Goal: Information Seeking & Learning: Learn about a topic

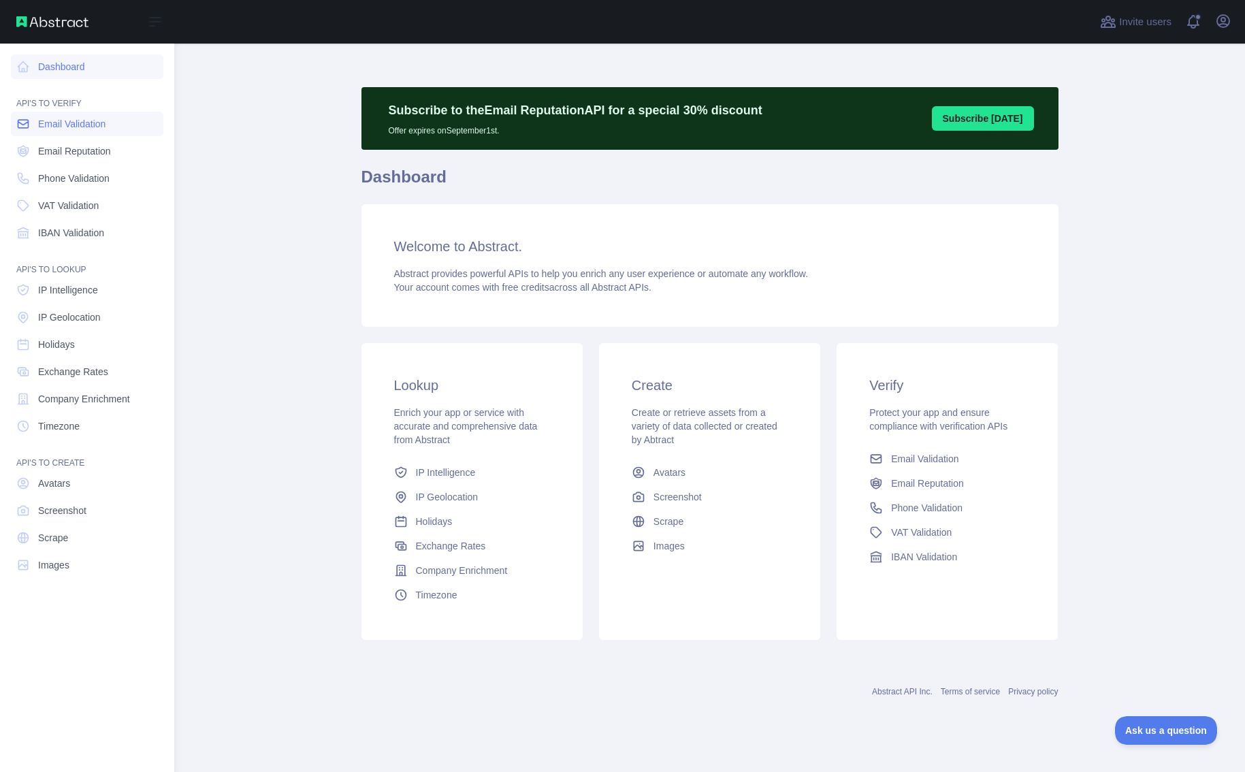
click at [44, 122] on span "Email Validation" at bounding box center [71, 124] width 67 height 14
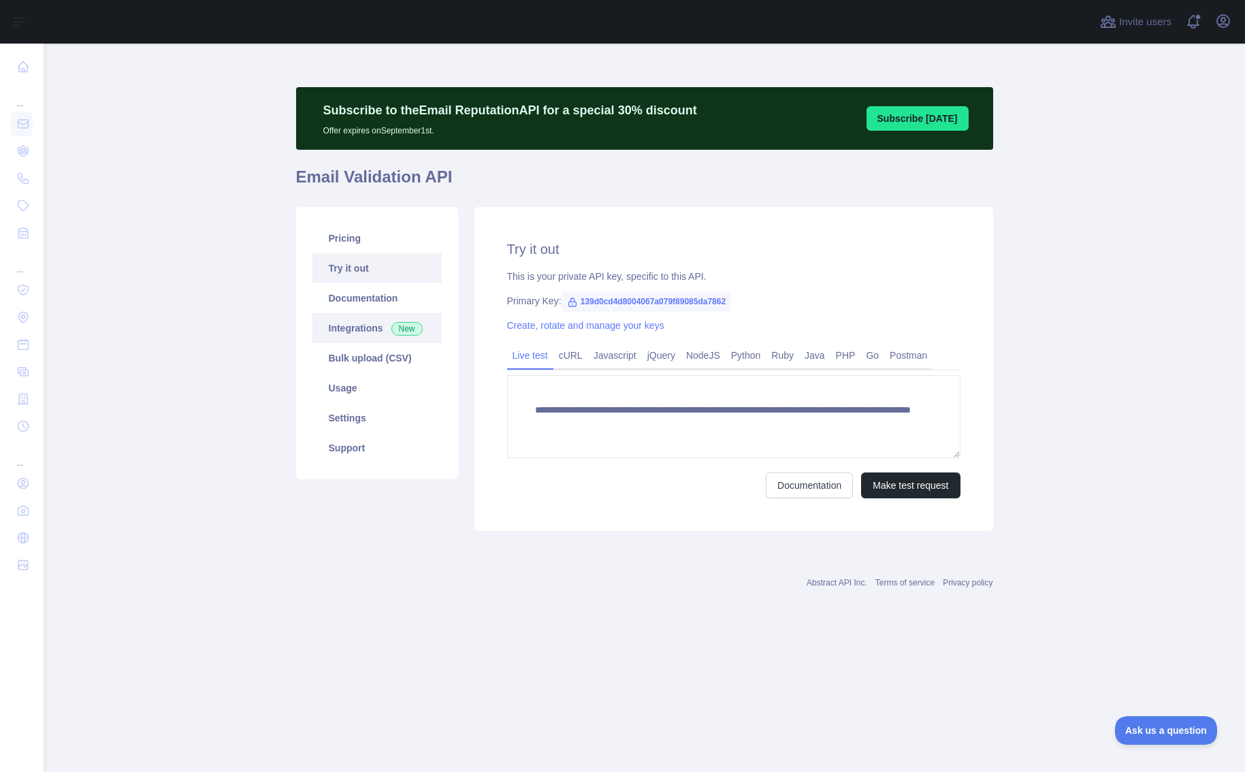
click at [369, 334] on link "Integrations New" at bounding box center [376, 328] width 129 height 30
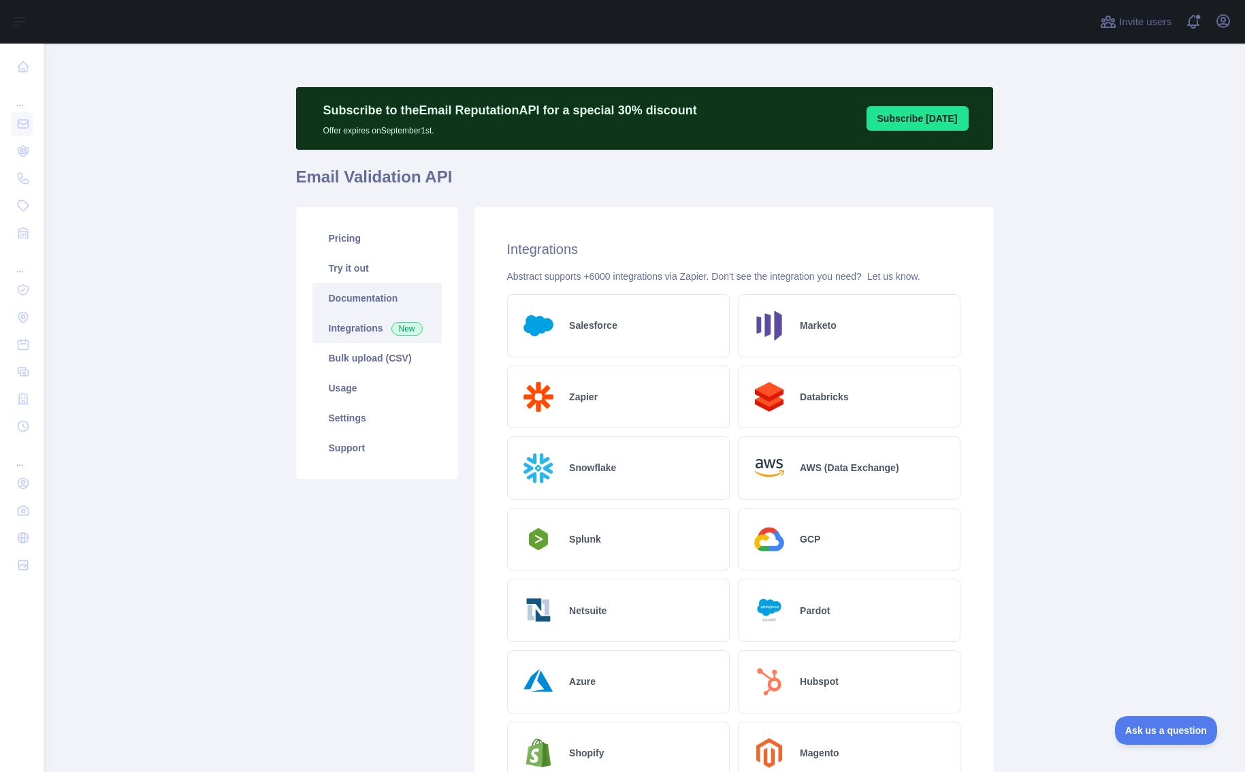
click at [362, 295] on link "Documentation" at bounding box center [376, 298] width 129 height 30
click at [342, 393] on link "Usage" at bounding box center [376, 388] width 129 height 30
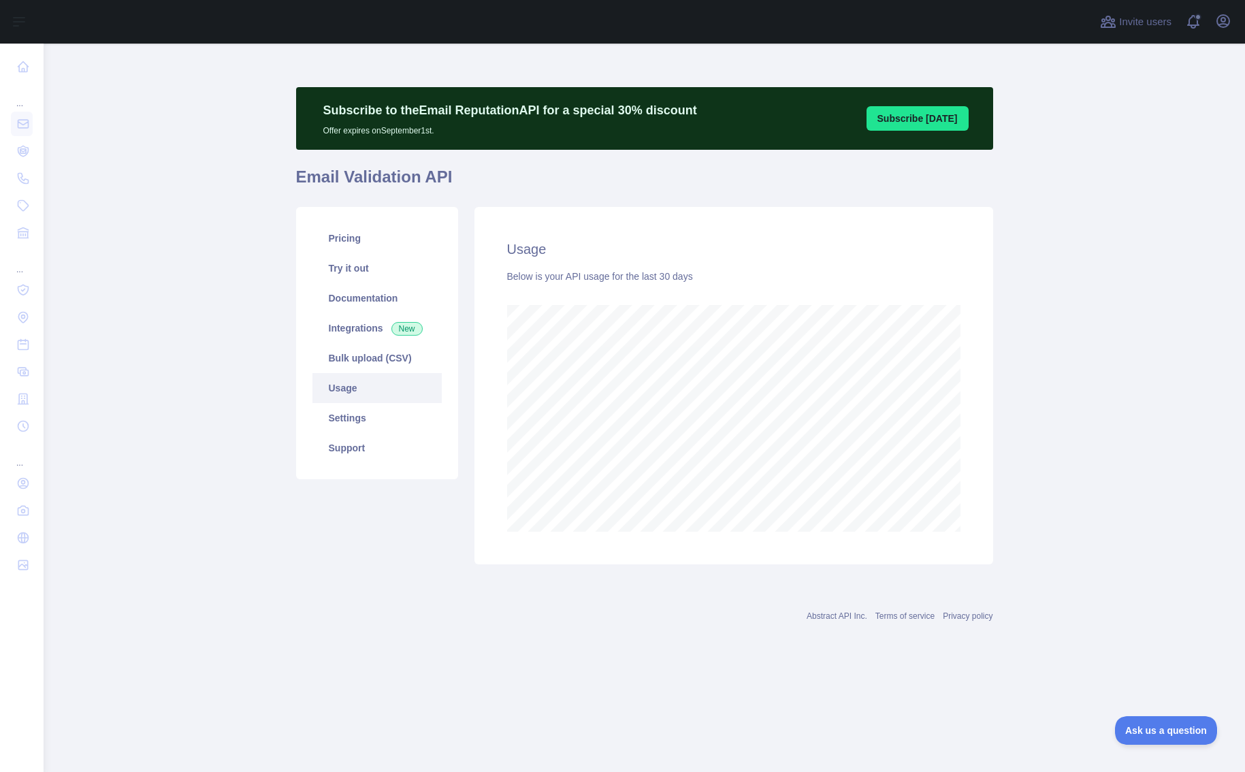
scroll to position [728, 1201]
click at [360, 411] on link "Settings" at bounding box center [376, 418] width 129 height 30
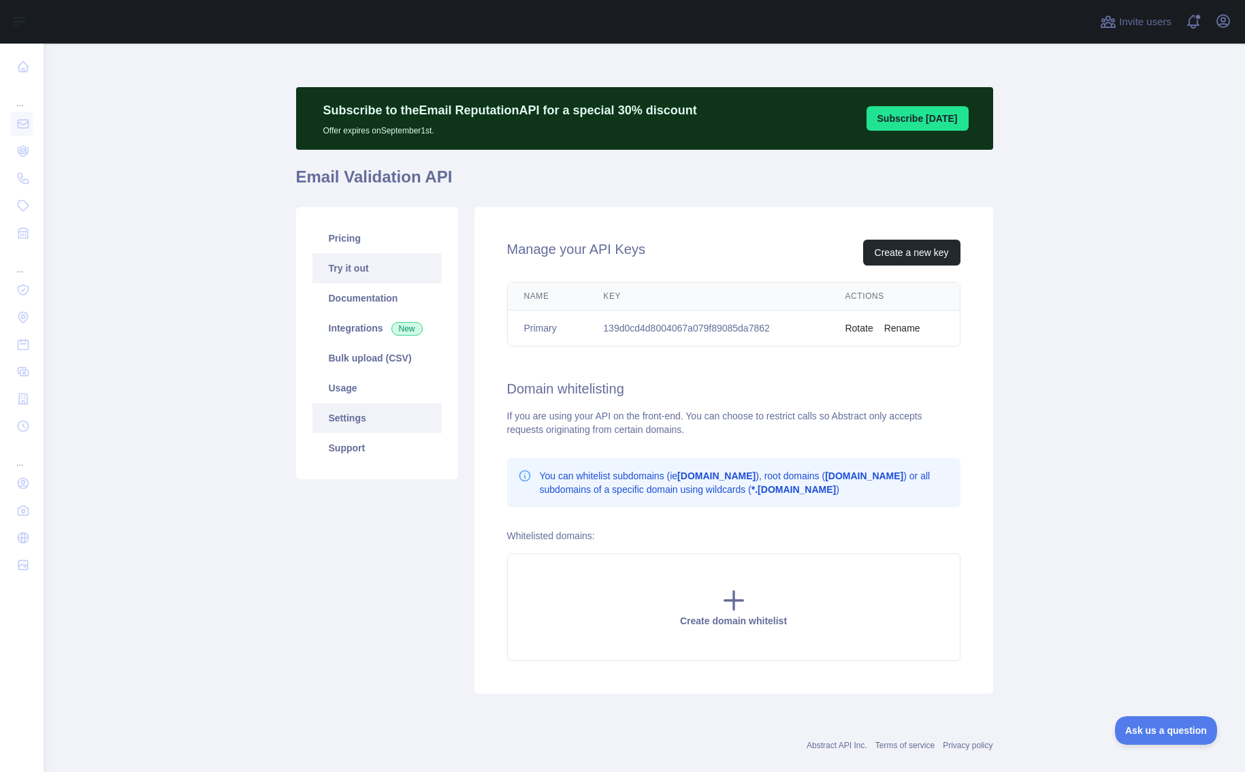
click at [374, 269] on link "Try it out" at bounding box center [376, 268] width 129 height 30
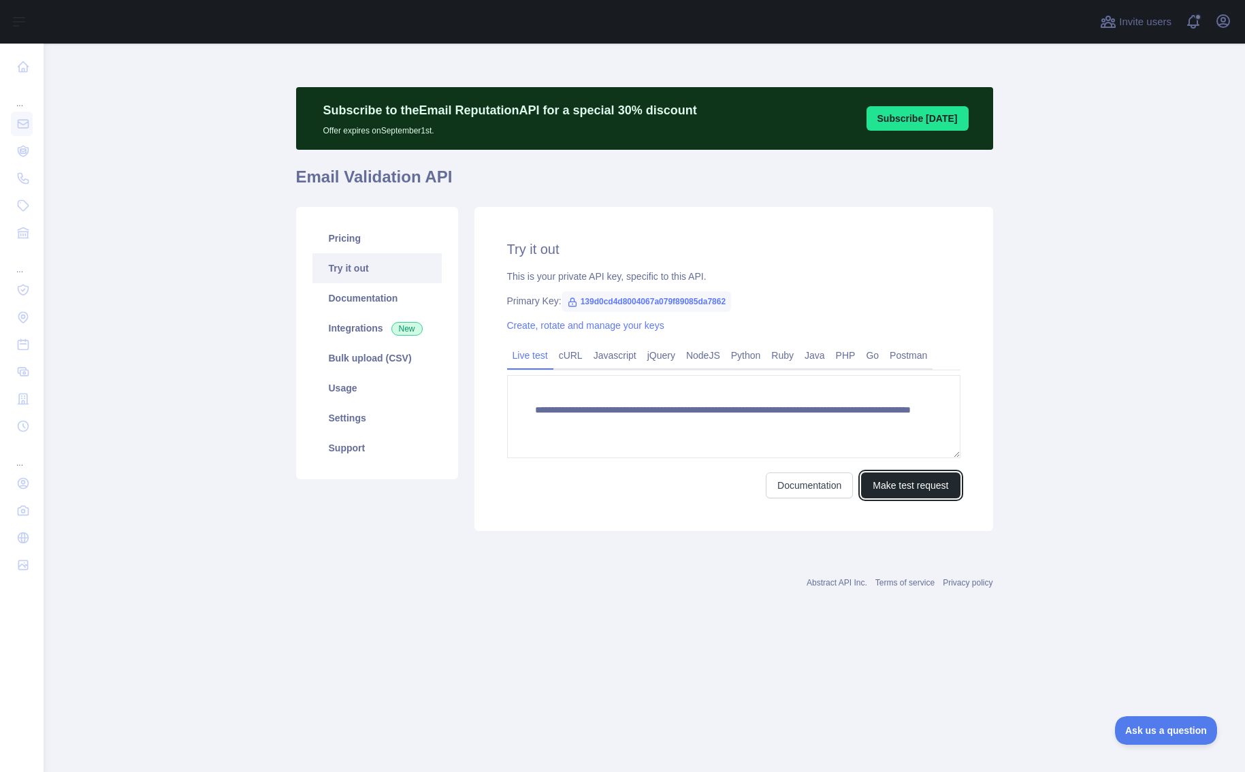
drag, startPoint x: 896, startPoint y: 487, endPoint x: 889, endPoint y: 427, distance: 60.3
click at [889, 427] on form "**********" at bounding box center [733, 436] width 453 height 123
click at [892, 479] on button "Make test request" at bounding box center [910, 485] width 99 height 26
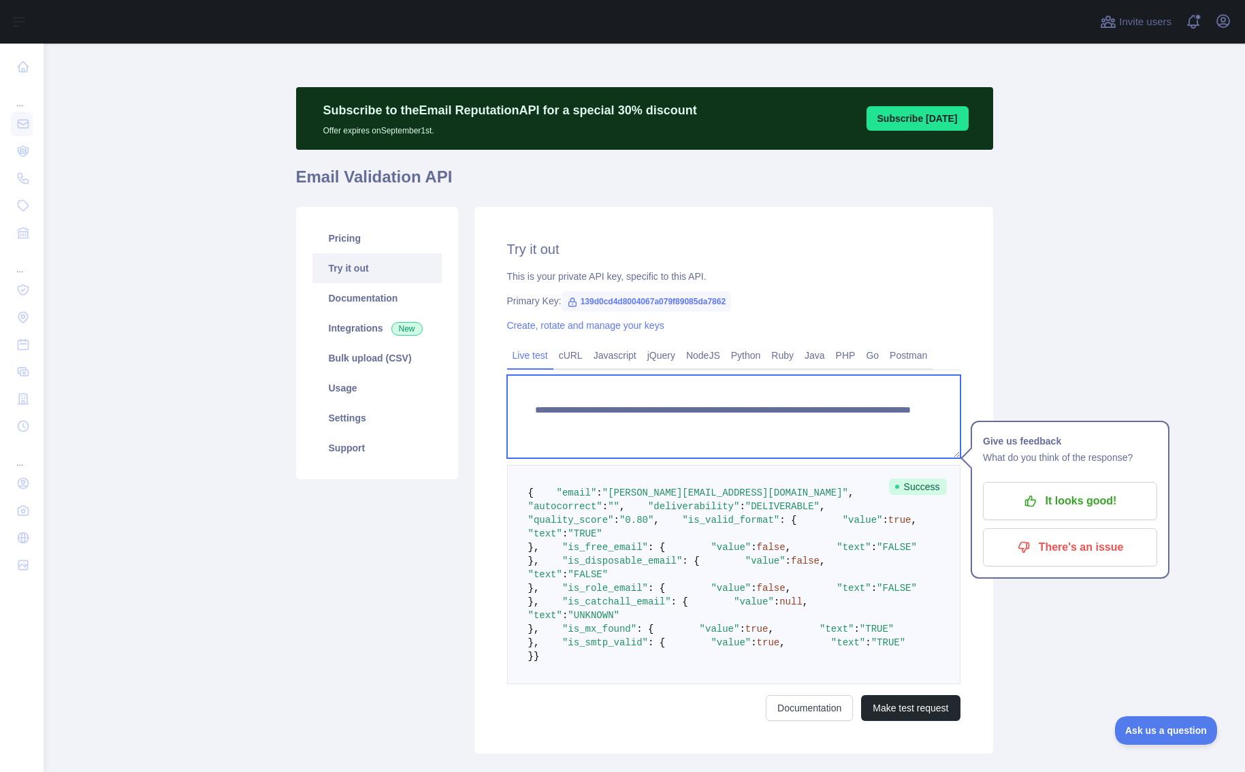
click at [866, 418] on textarea "**********" at bounding box center [733, 416] width 453 height 83
drag, startPoint x: 887, startPoint y: 421, endPoint x: 785, endPoint y: 426, distance: 102.9
click at [785, 426] on textarea "**********" at bounding box center [733, 416] width 453 height 83
paste textarea
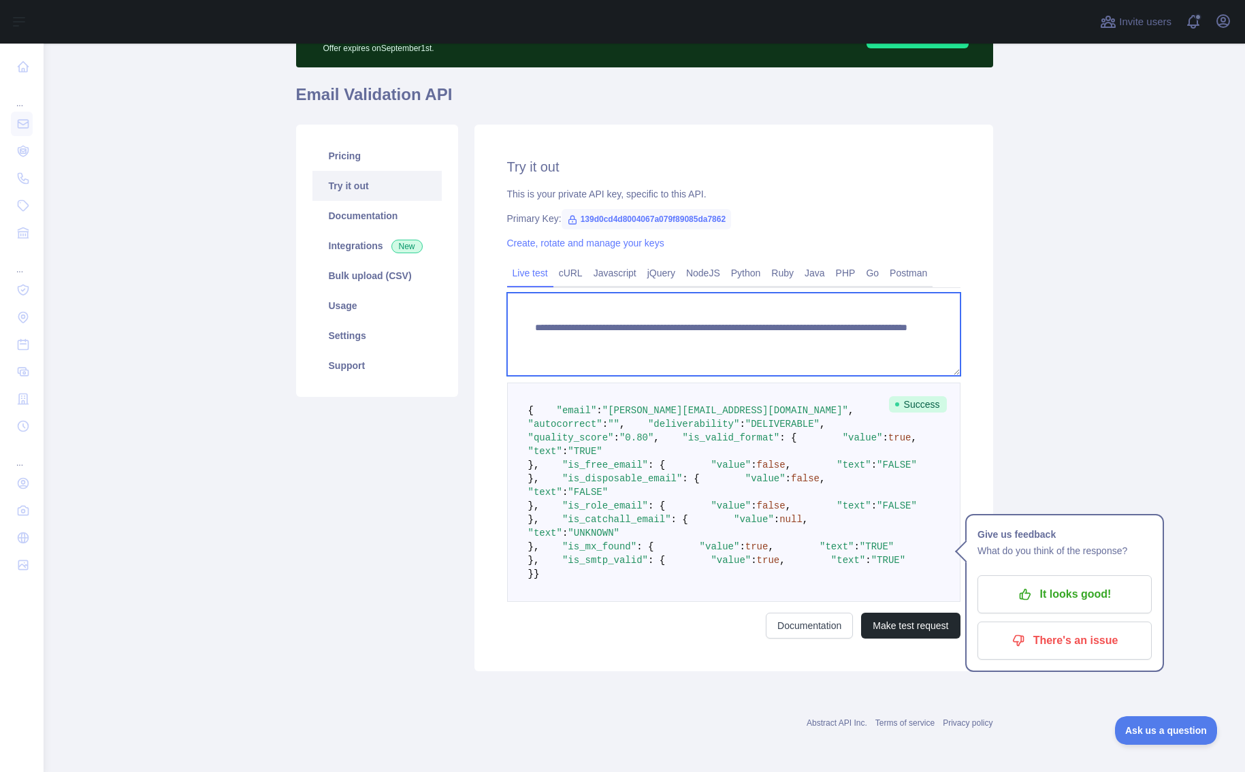
scroll to position [368, 0]
type textarea "**********"
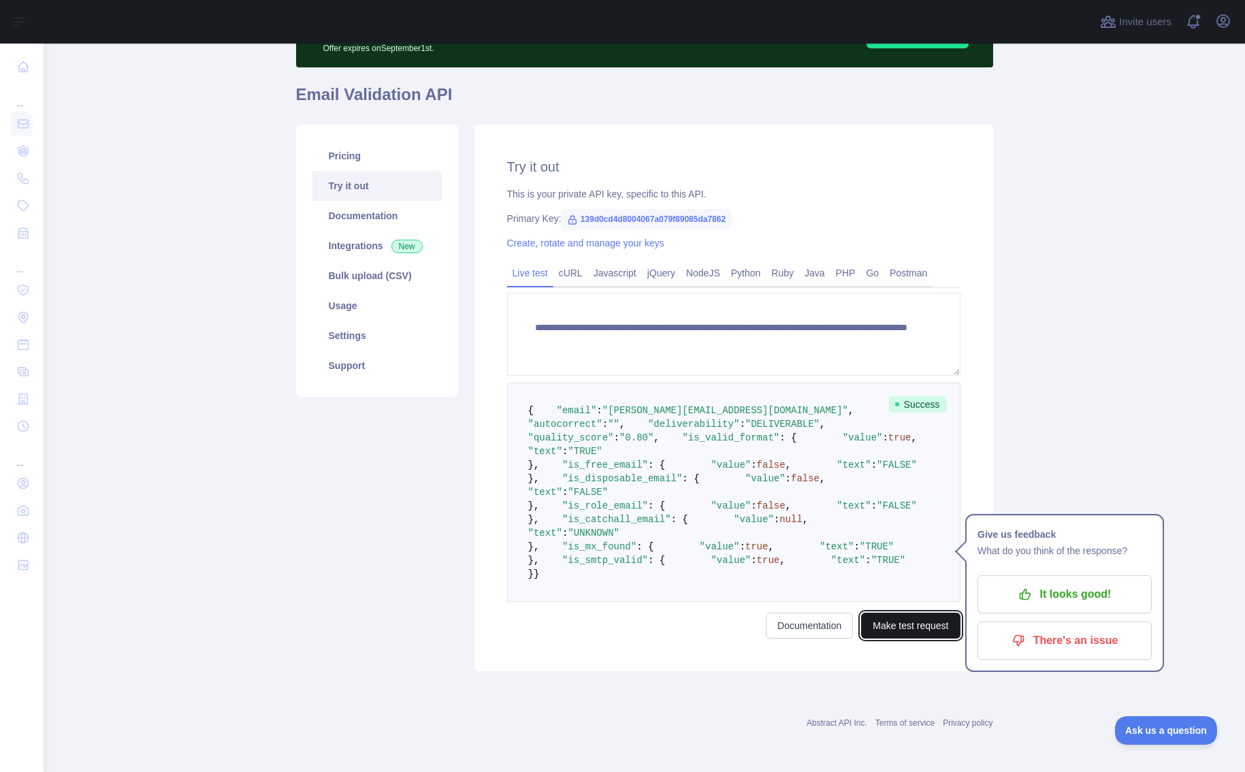
click at [908, 621] on button "Make test request" at bounding box center [910, 625] width 99 height 26
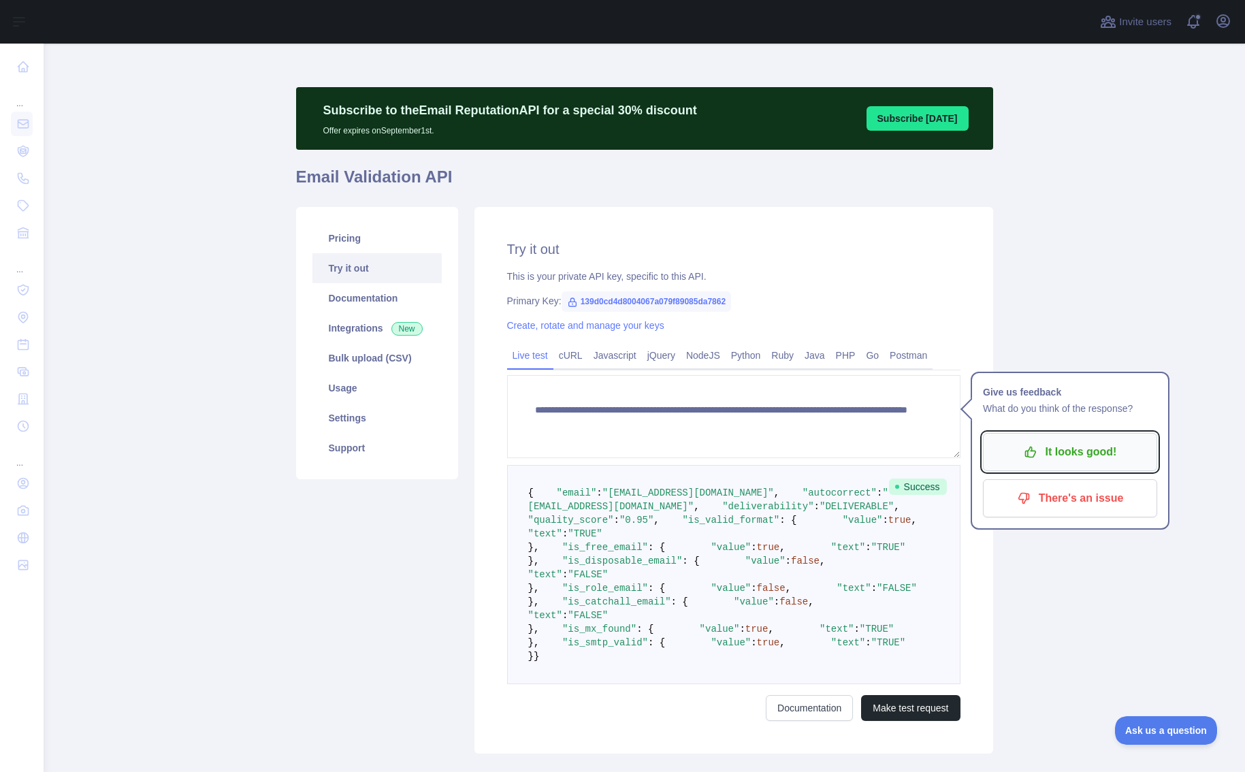
click at [1090, 443] on p "It looks good!" at bounding box center [1070, 451] width 154 height 23
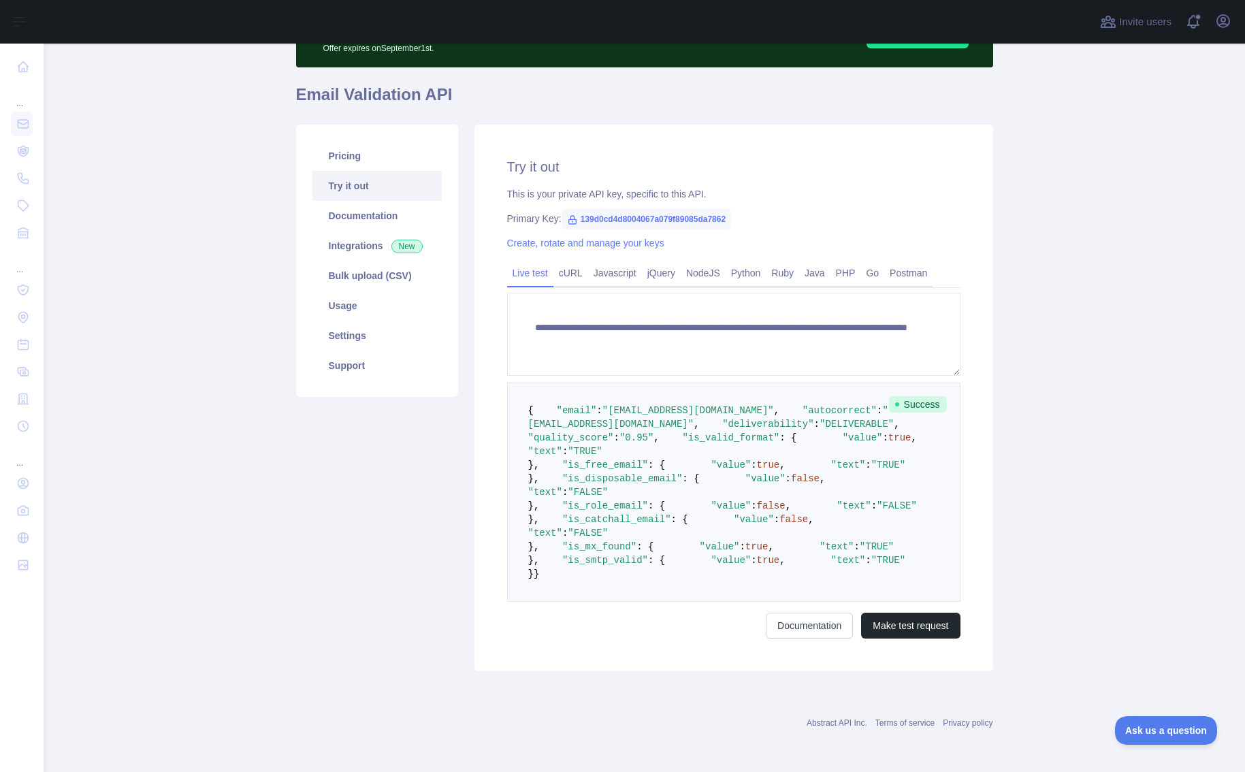
scroll to position [233, 0]
drag, startPoint x: 573, startPoint y: 301, endPoint x: 726, endPoint y: 307, distance: 153.2
click at [726, 382] on pre "{ "email" : "[EMAIL_ADDRESS][DOMAIN_NAME]" , "autocorrect" : "[EMAIL_ADDRESS][D…" at bounding box center [733, 491] width 453 height 219
click at [923, 382] on pre "{ "email" : "[EMAIL_ADDRESS][DOMAIN_NAME]" , "autocorrect" : "[EMAIL_ADDRESS][D…" at bounding box center [733, 491] width 453 height 219
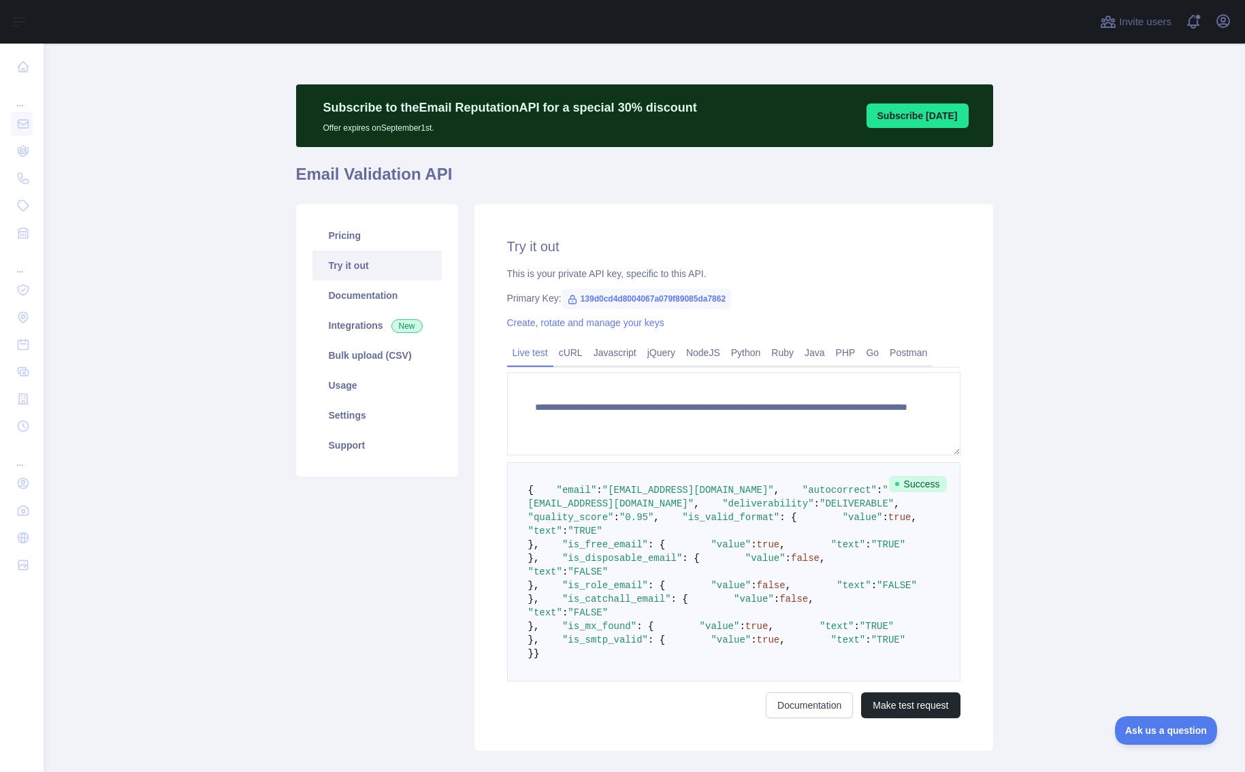
scroll to position [0, 0]
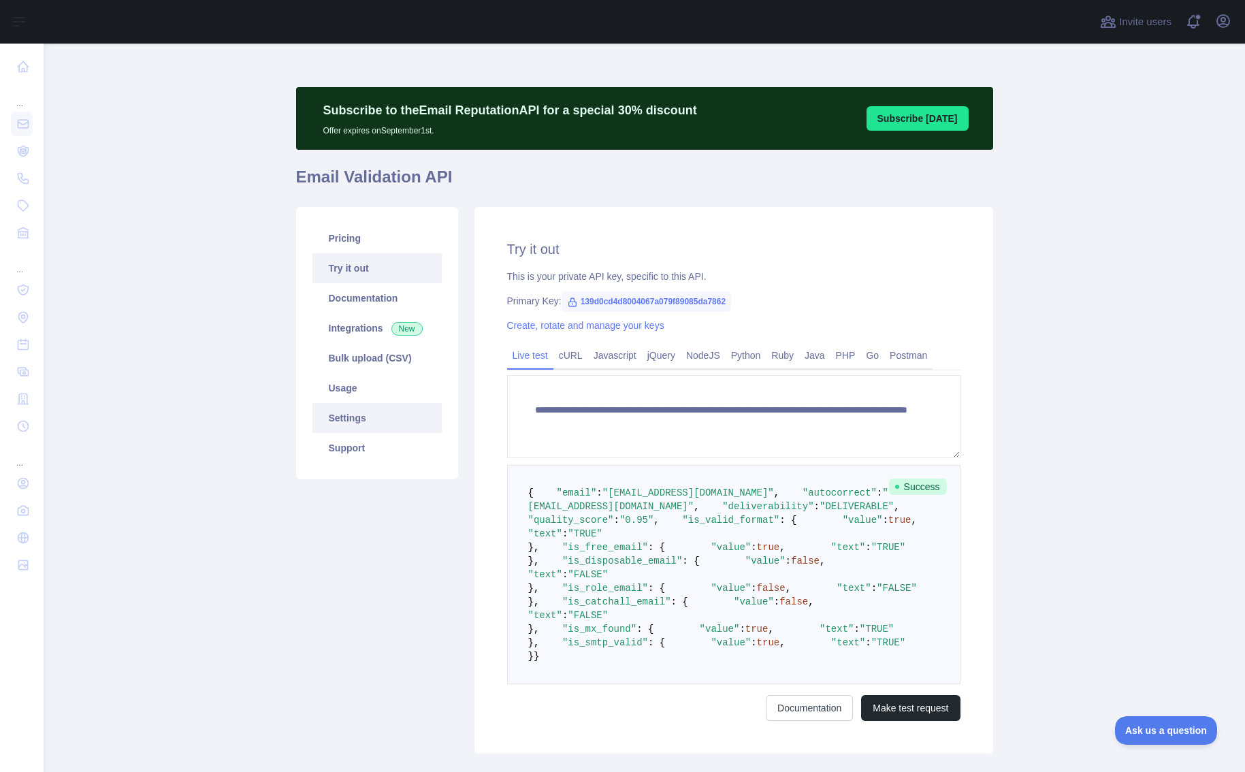
click at [359, 420] on link "Settings" at bounding box center [376, 418] width 129 height 30
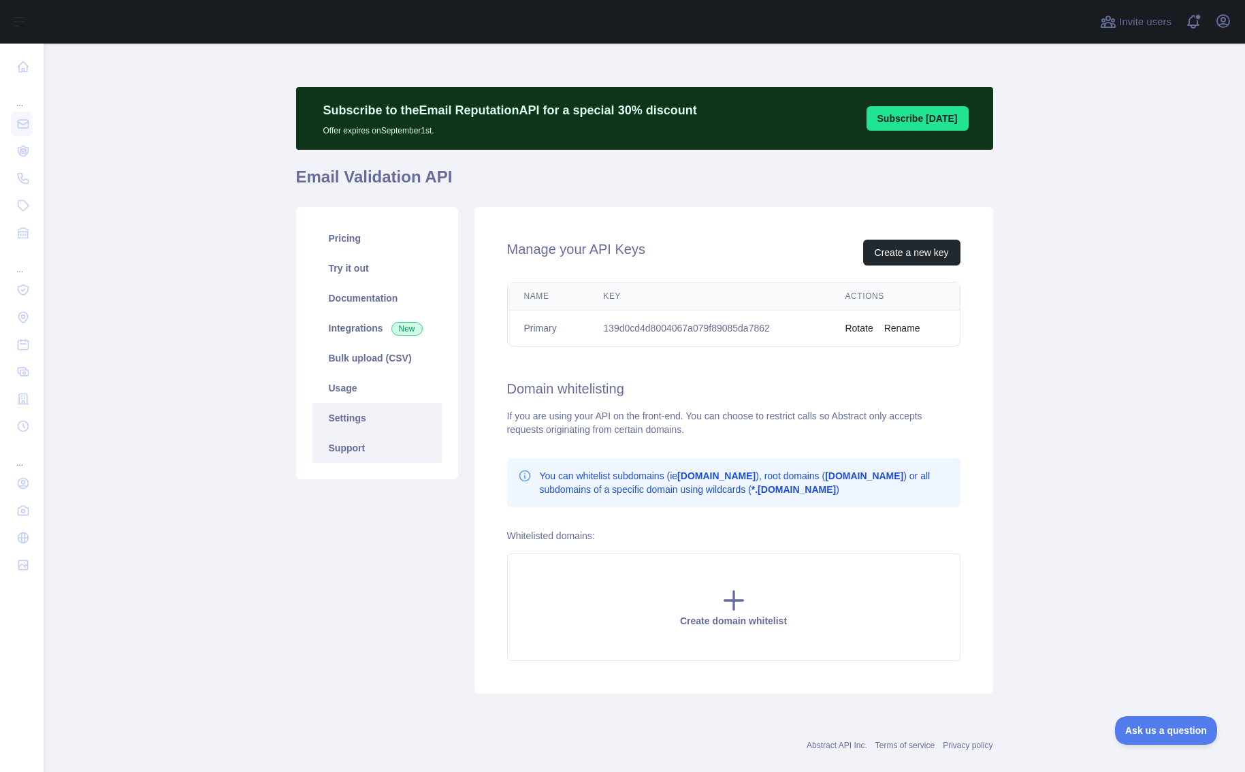
click at [352, 442] on link "Support" at bounding box center [376, 448] width 129 height 30
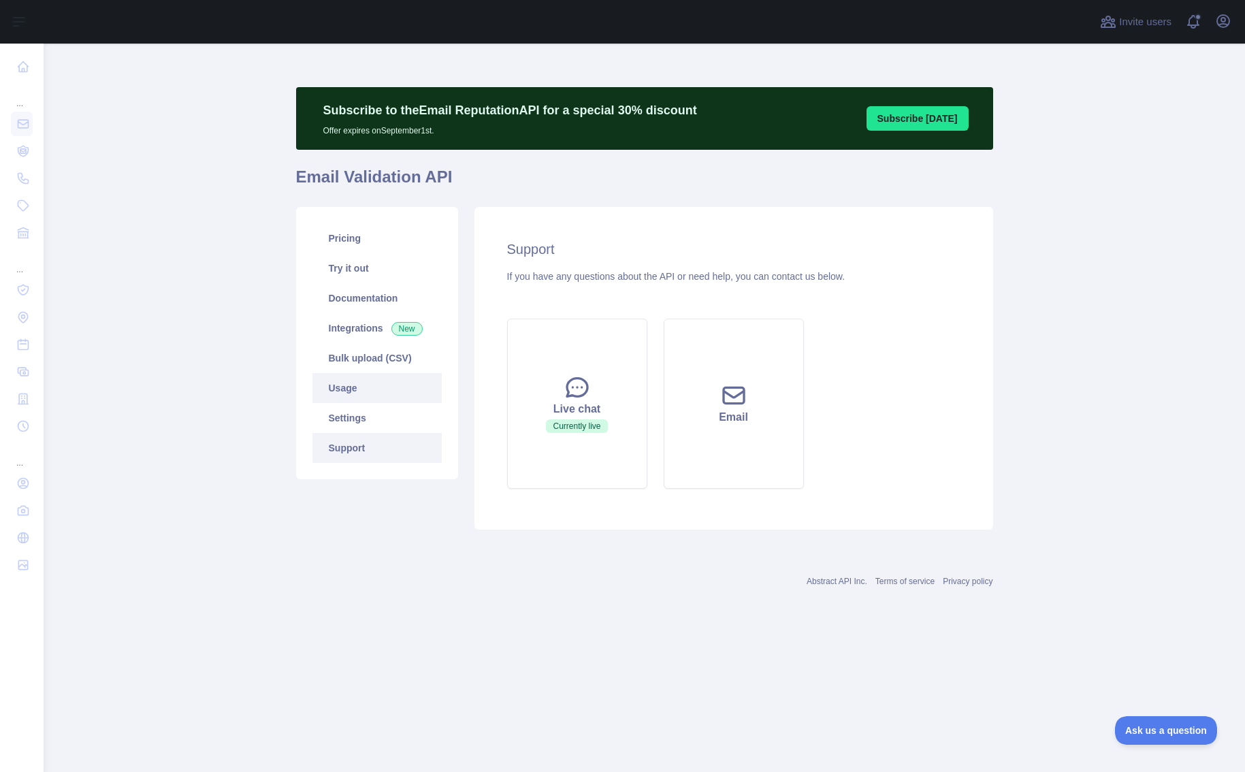
click at [344, 389] on link "Usage" at bounding box center [376, 388] width 129 height 30
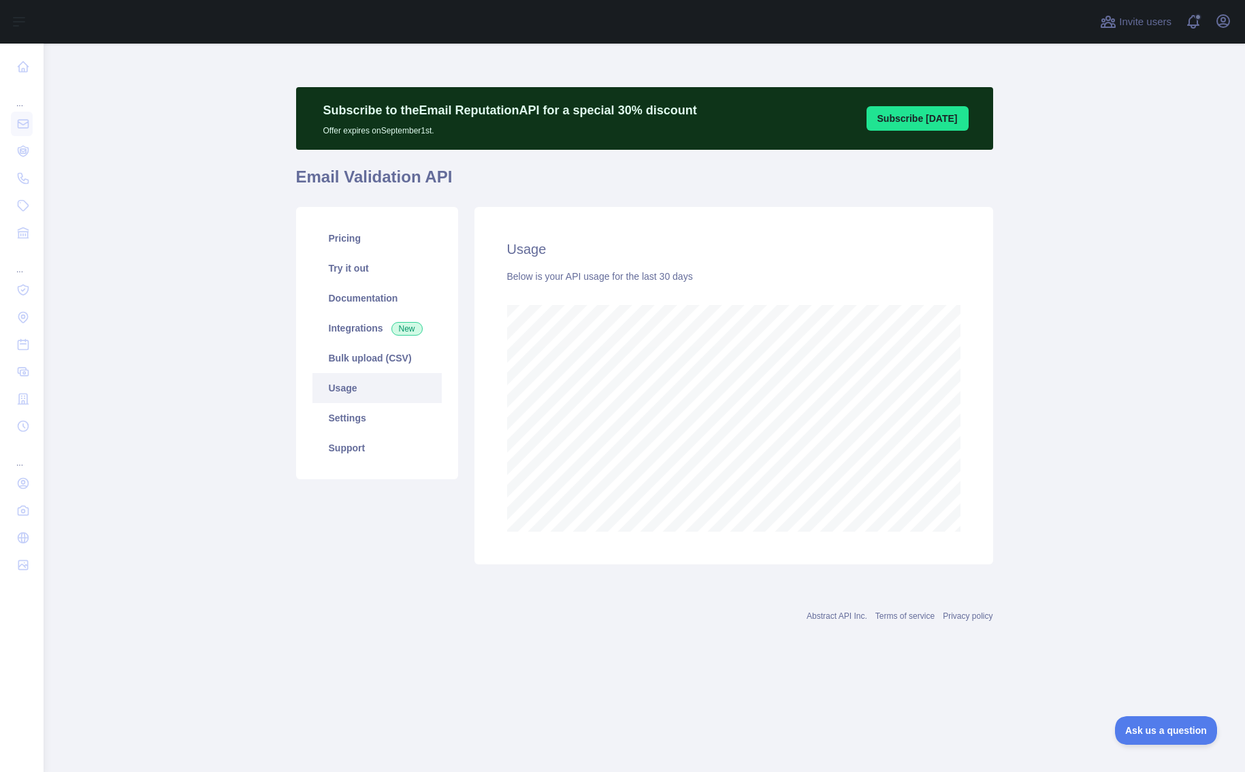
scroll to position [728, 1201]
click at [355, 330] on link "Integrations New" at bounding box center [376, 328] width 129 height 30
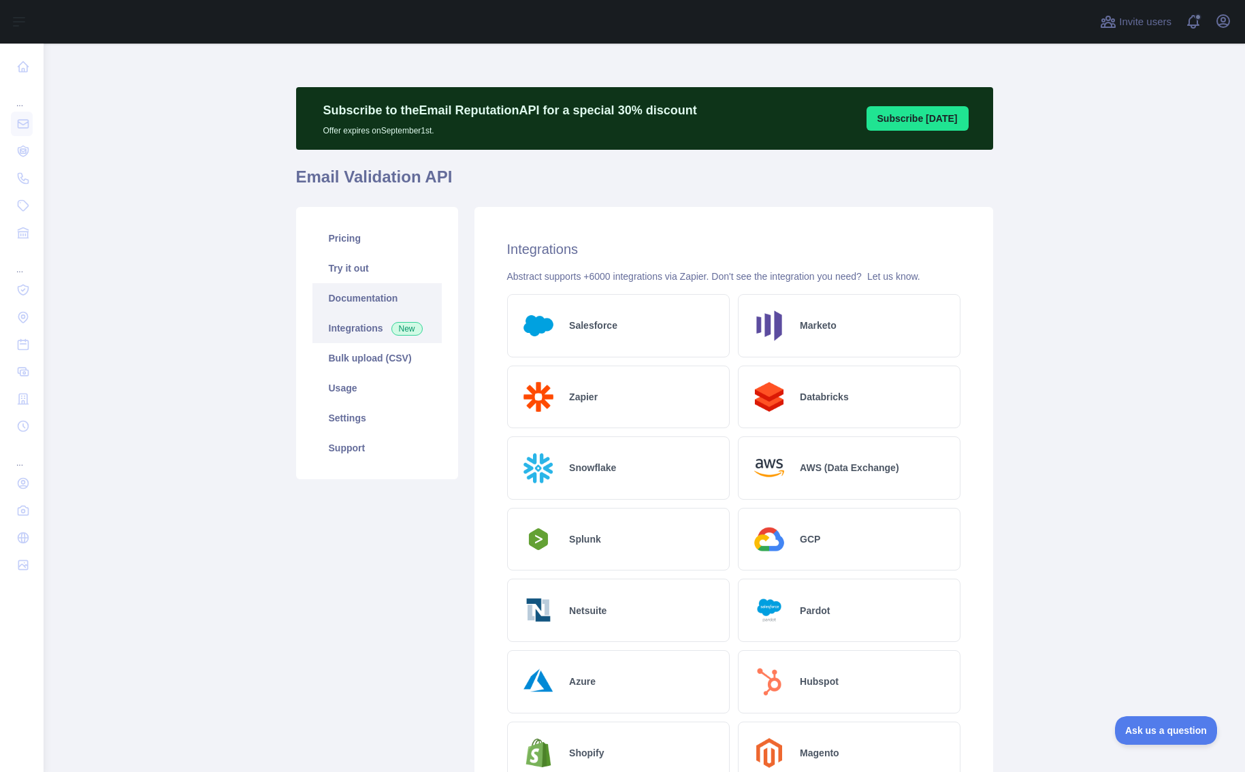
click at [364, 300] on link "Documentation" at bounding box center [376, 298] width 129 height 30
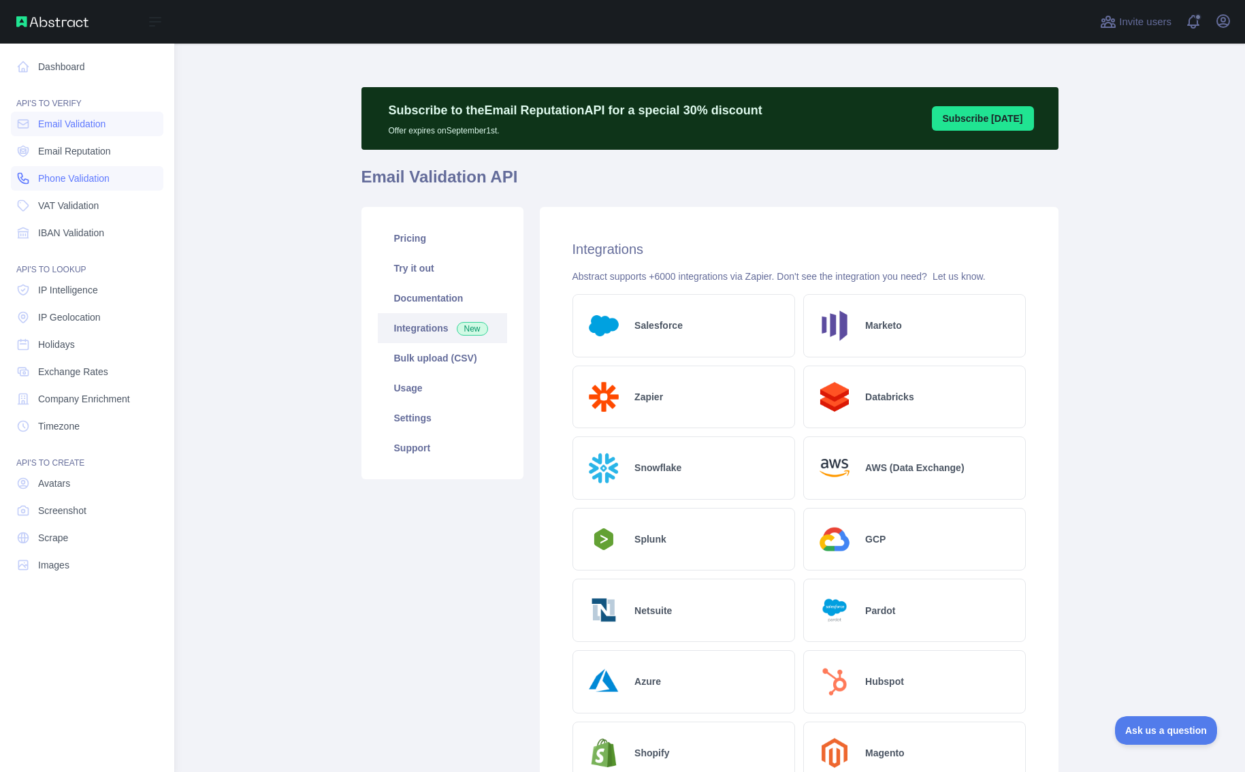
click at [62, 176] on span "Phone Validation" at bounding box center [73, 178] width 71 height 14
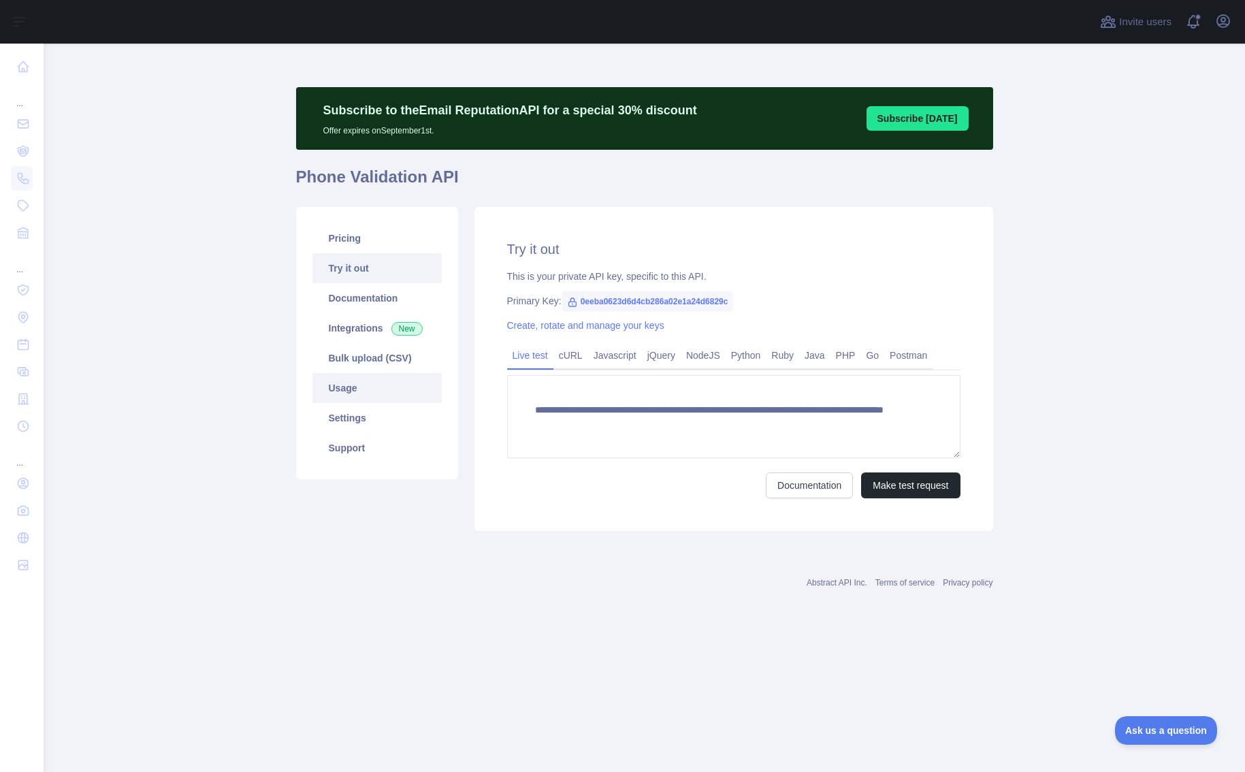
click at [359, 384] on link "Usage" at bounding box center [376, 388] width 129 height 30
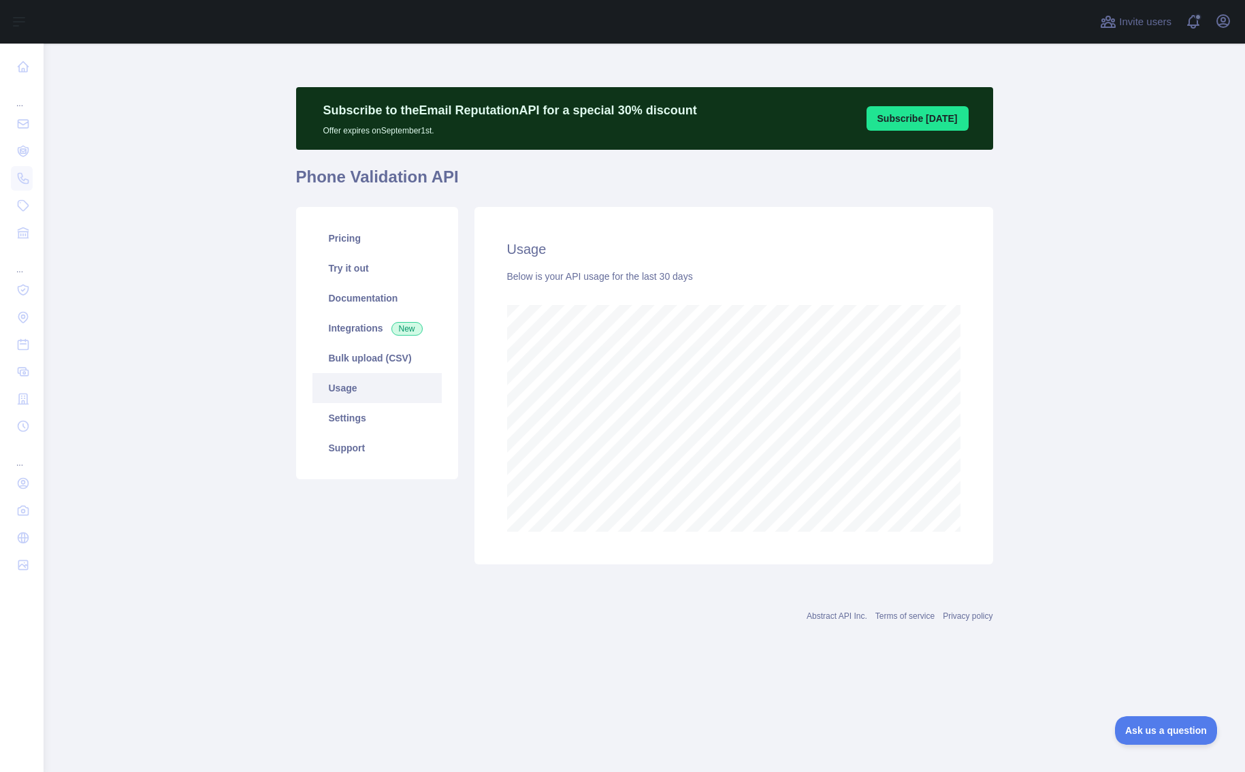
scroll to position [728, 1201]
click at [356, 274] on link "Try it out" at bounding box center [376, 268] width 129 height 30
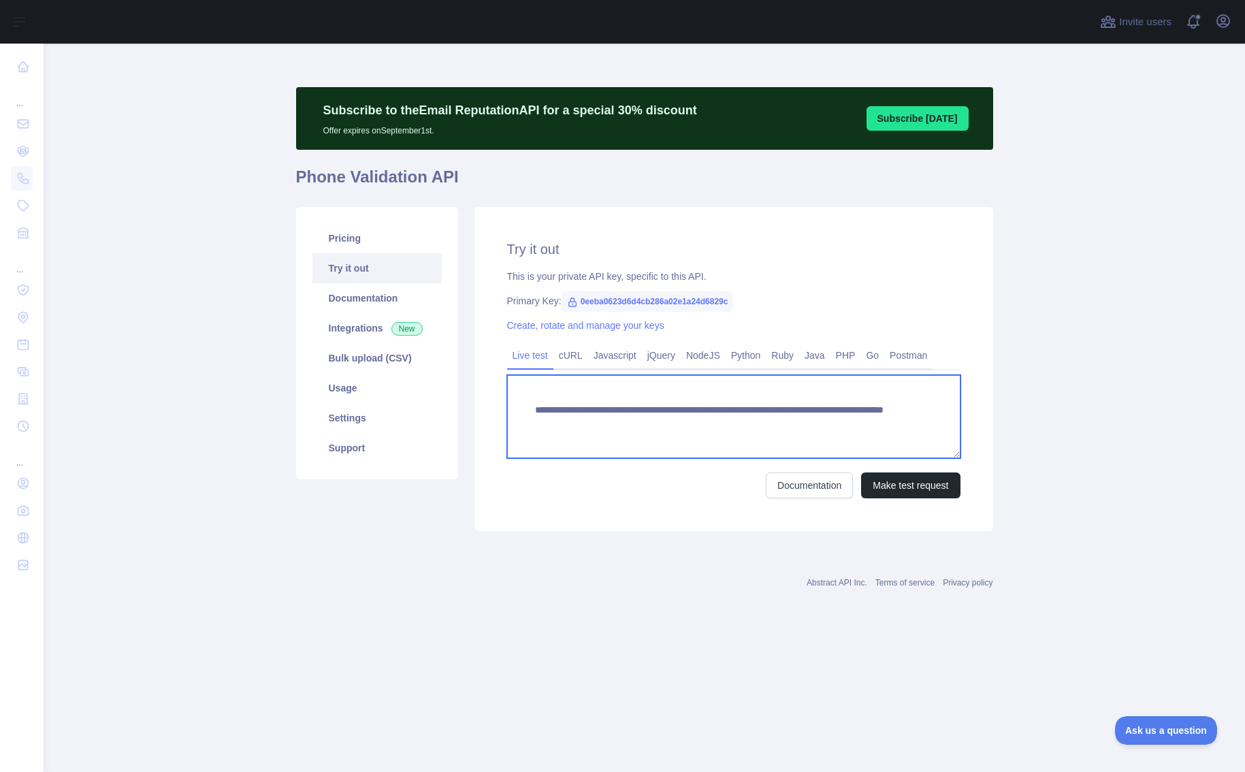
drag, startPoint x: 850, startPoint y: 423, endPoint x: 796, endPoint y: 426, distance: 53.8
click at [796, 426] on textarea "**********" at bounding box center [733, 416] width 453 height 83
paste textarea "****"
click at [815, 428] on textarea "**********" at bounding box center [733, 416] width 453 height 83
type textarea "**********"
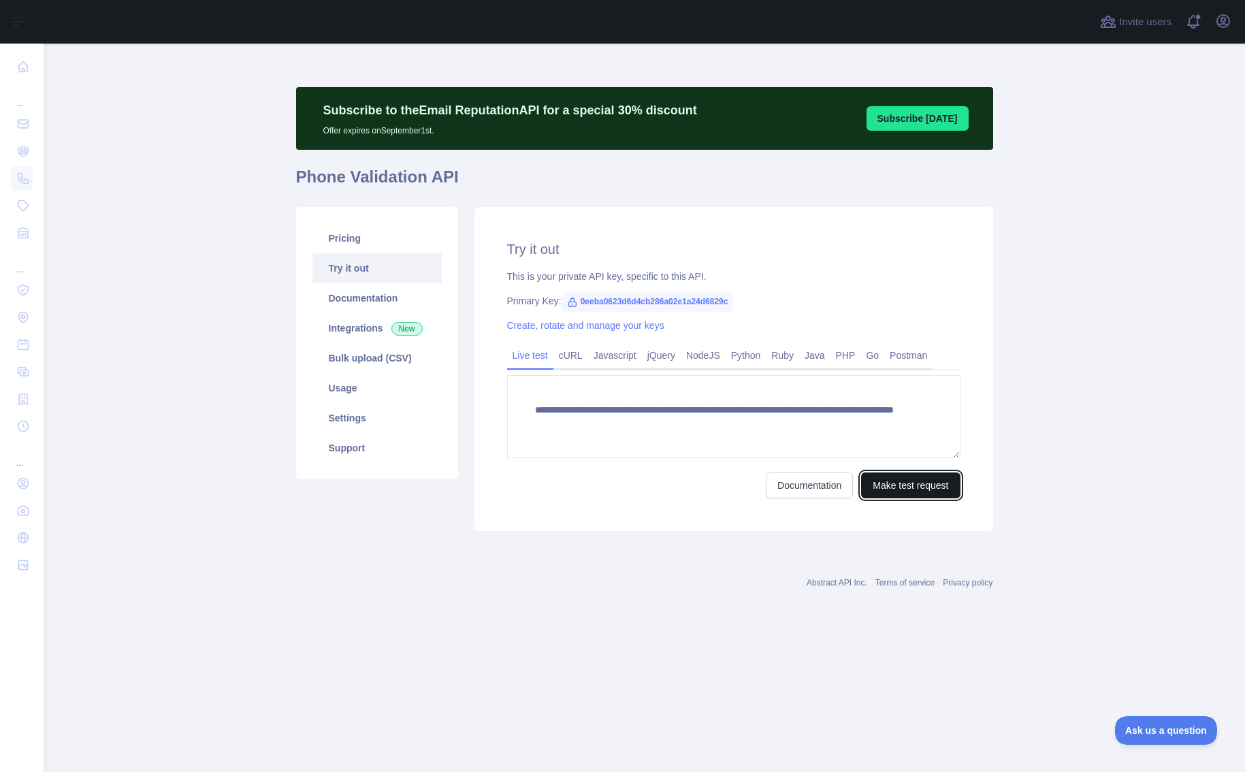
click at [897, 489] on button "Make test request" at bounding box center [910, 485] width 99 height 26
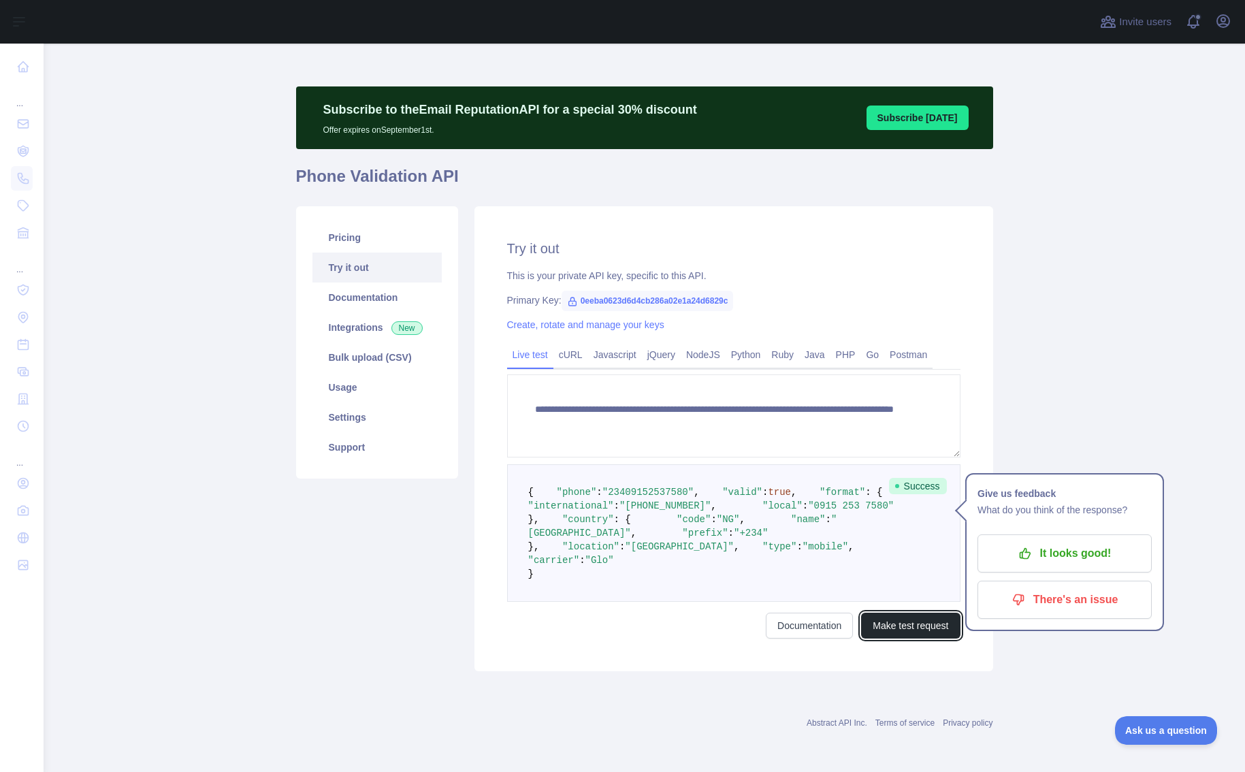
scroll to position [110, 0]
click at [1069, 289] on main "**********" at bounding box center [644, 408] width 1201 height 728
click at [715, 527] on pre "{ "phone" : "[PHONE_NUMBER]" , "valid" : true , "format" : { "international" : …" at bounding box center [733, 532] width 453 height 137
click at [425, 530] on div "Pricing Try it out Documentation Integrations New Bulk upload (CSV) Usage Setti…" at bounding box center [377, 438] width 178 height 465
click at [1061, 542] on p "It looks good!" at bounding box center [1064, 553] width 154 height 23
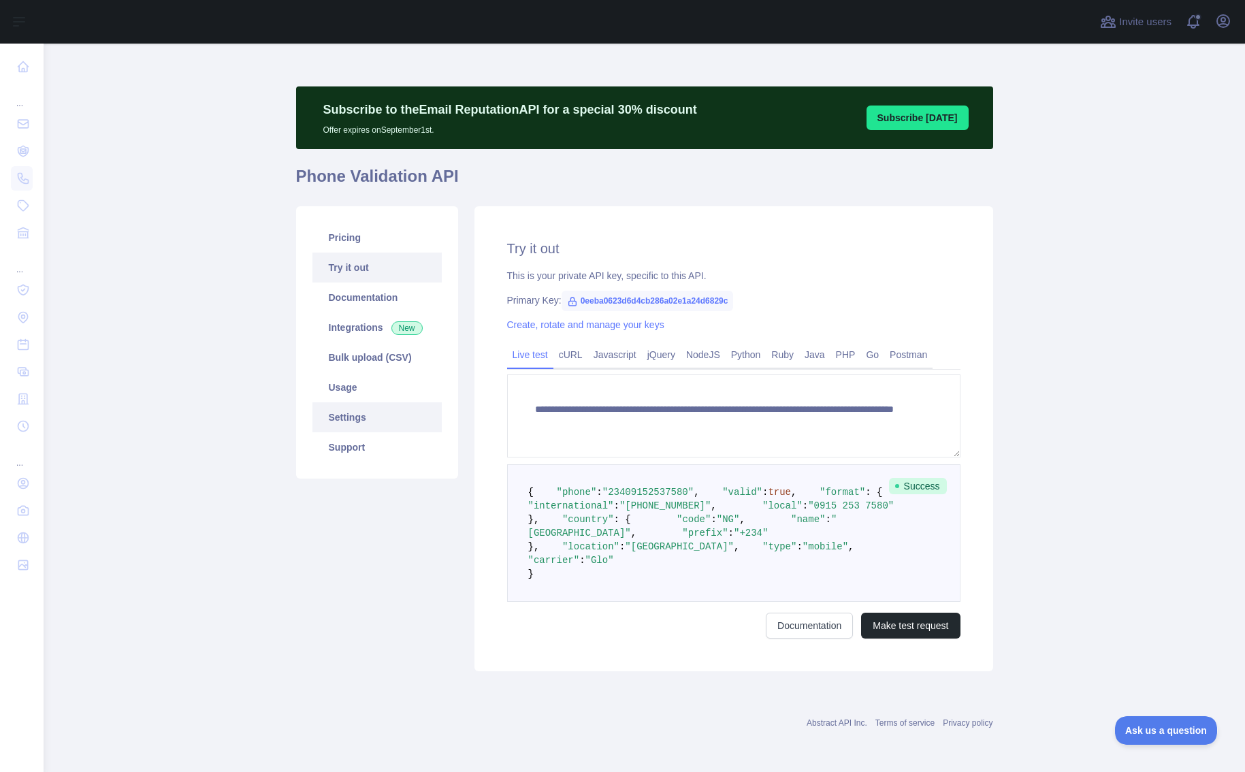
click at [369, 402] on link "Settings" at bounding box center [376, 417] width 129 height 30
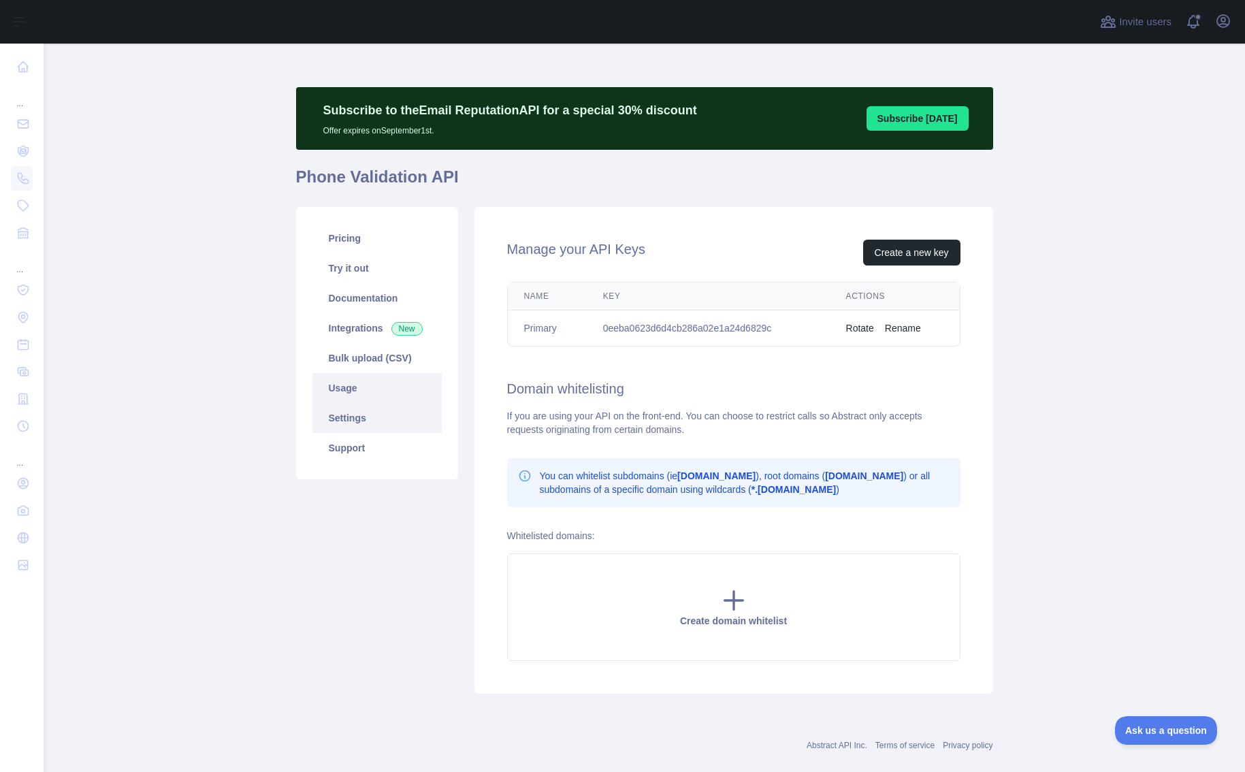
click at [347, 380] on link "Usage" at bounding box center [376, 388] width 129 height 30
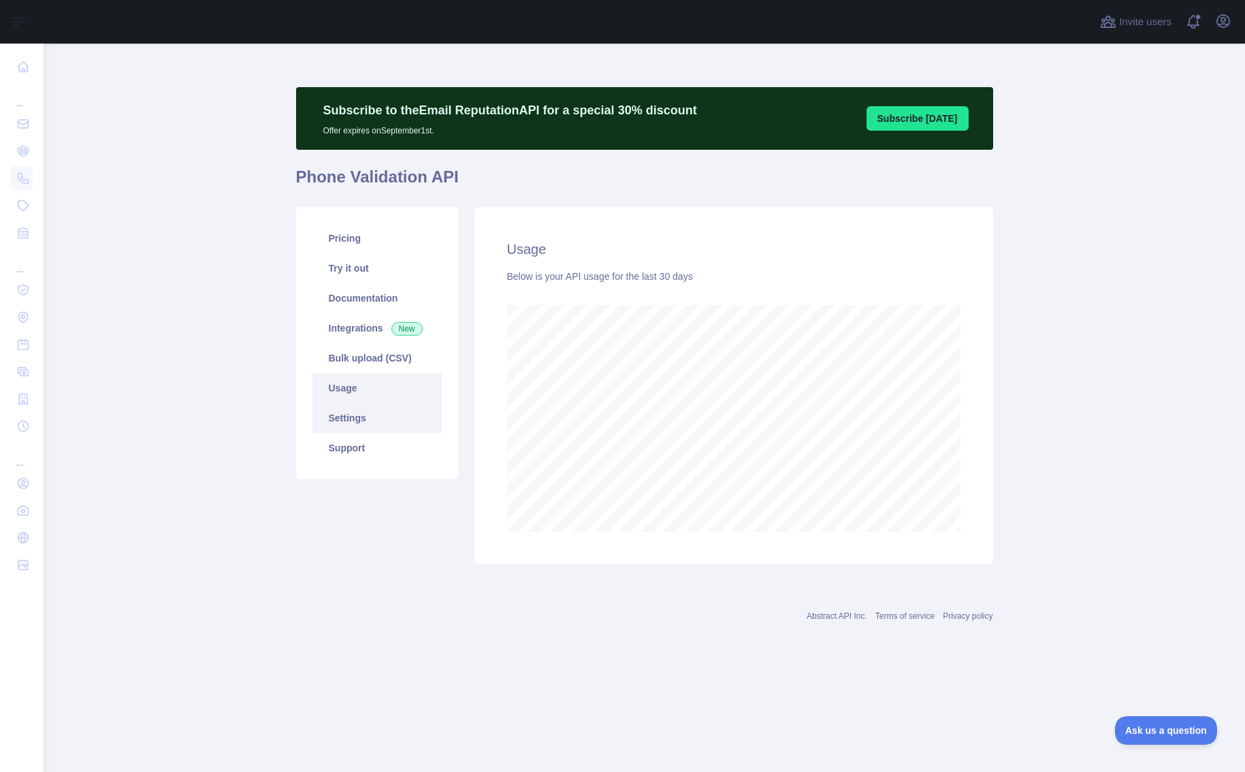
scroll to position [728, 1201]
click at [352, 418] on link "Settings" at bounding box center [376, 418] width 129 height 30
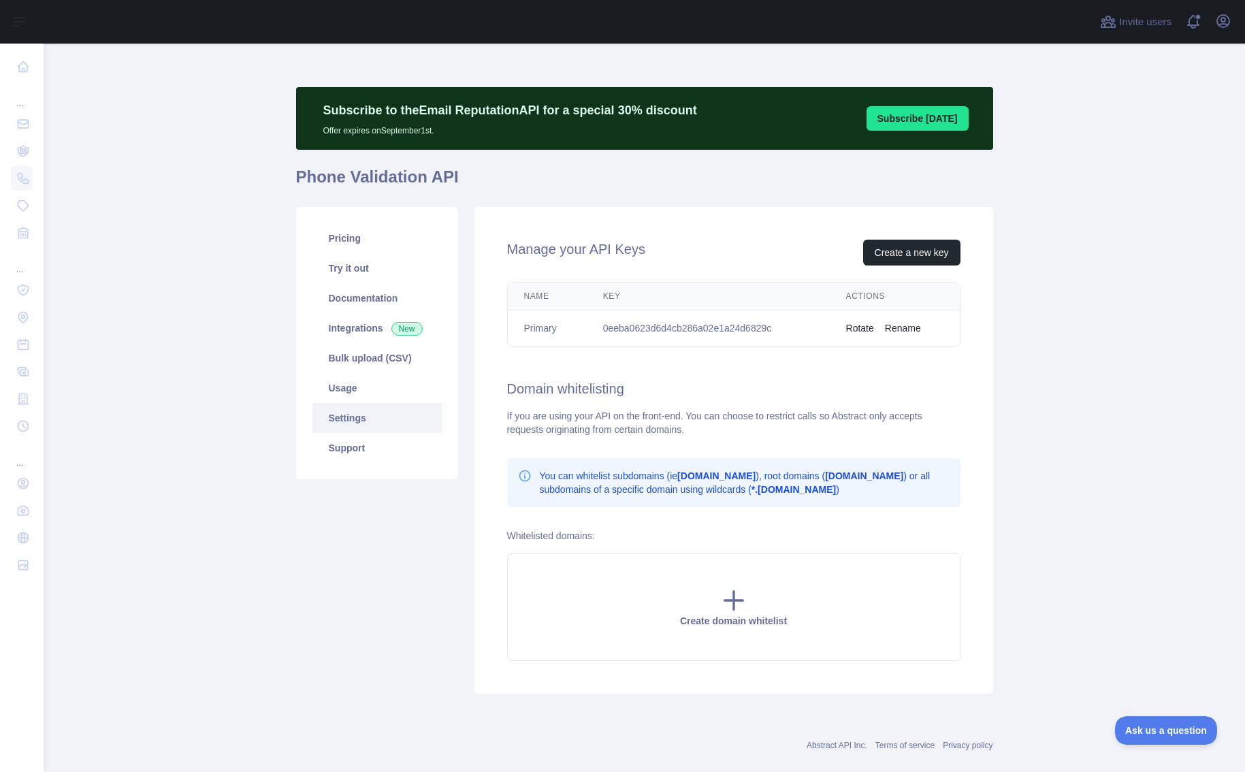
click at [1082, 486] on main "Subscribe to the Email Reputation API for a special 30 % discount Offer expires…" at bounding box center [644, 408] width 1201 height 728
click at [1224, 23] on icon "button" at bounding box center [1223, 21] width 12 height 12
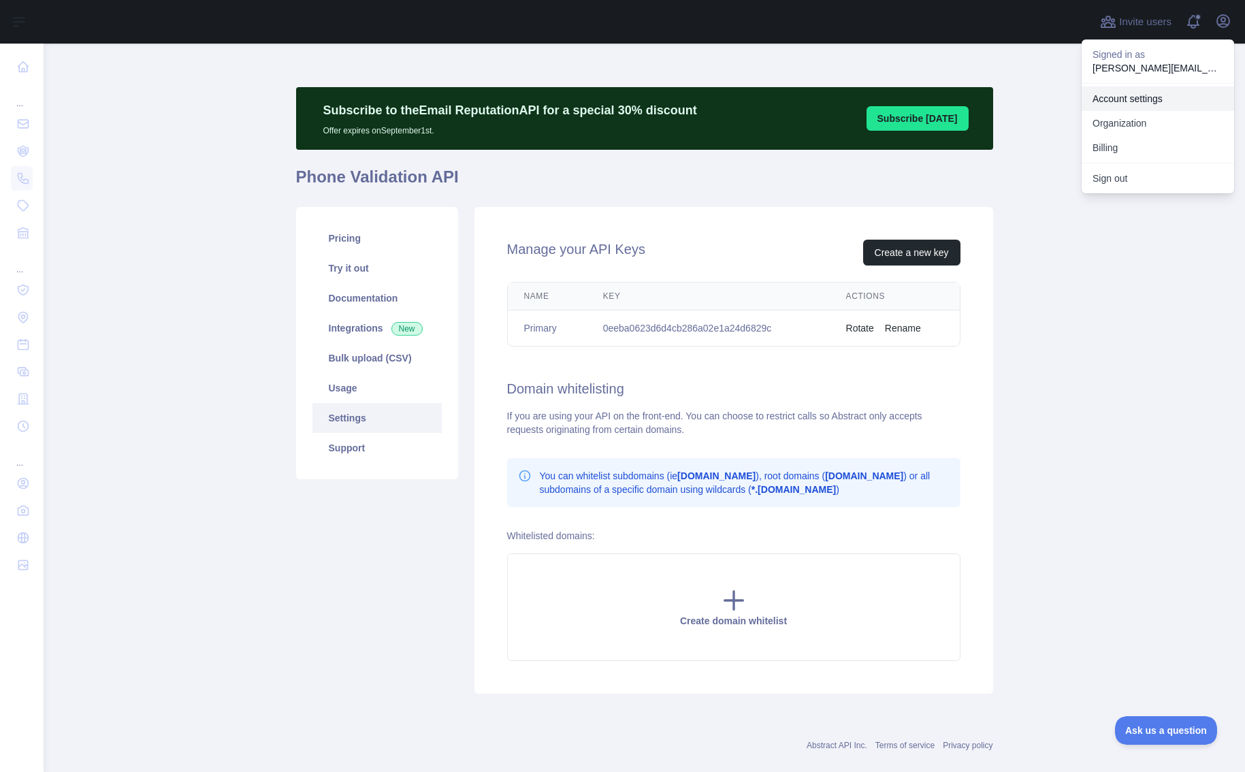
click at [1119, 96] on link "Account settings" at bounding box center [1157, 98] width 152 height 24
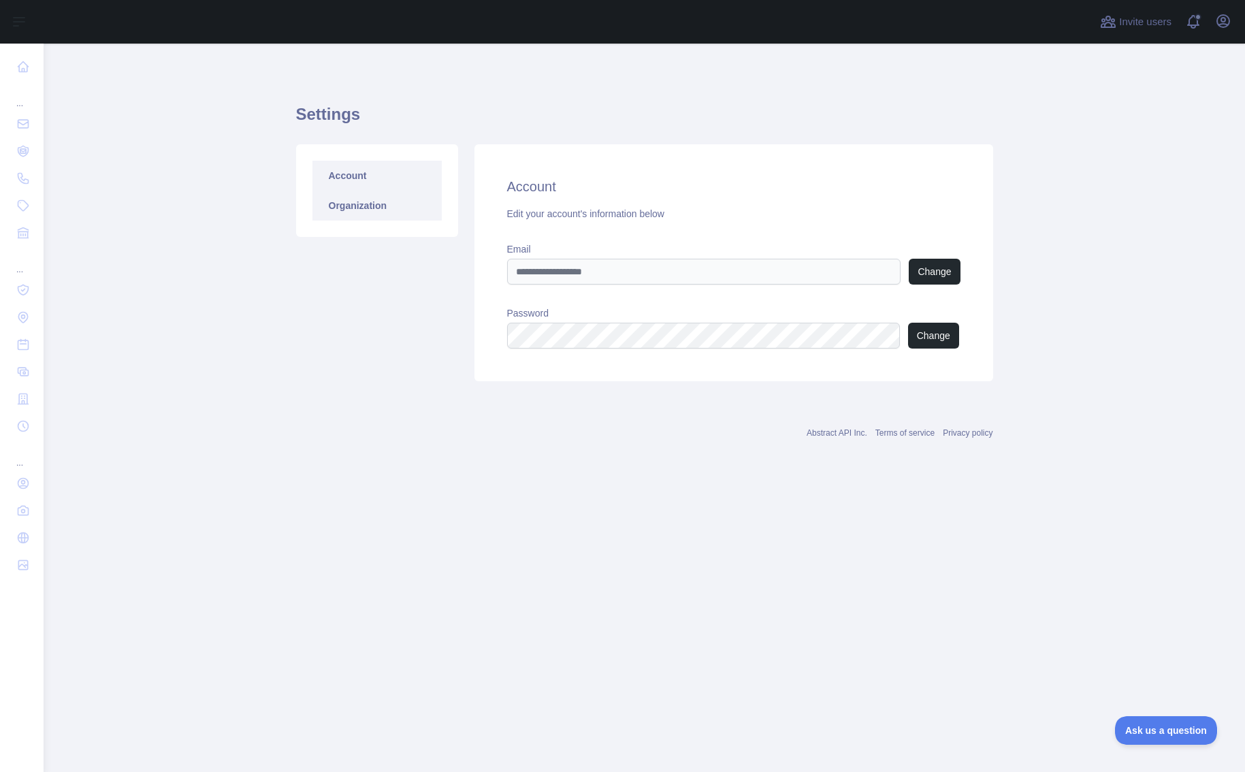
click at [355, 203] on link "Organization" at bounding box center [376, 206] width 129 height 30
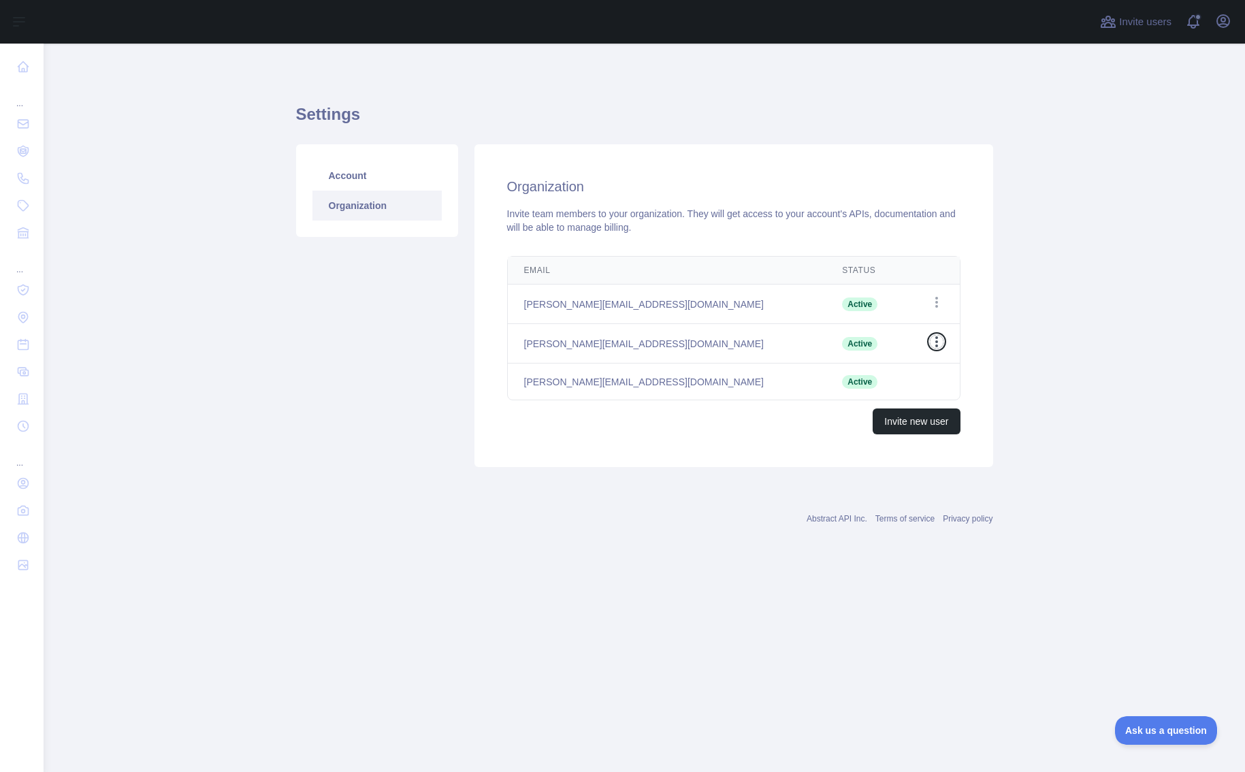
click at [932, 342] on icon "button" at bounding box center [937, 342] width 14 height 14
click at [1021, 288] on main "Settings Account Organization Organization Invite team members to your organiza…" at bounding box center [644, 408] width 1201 height 728
click at [933, 298] on icon "button" at bounding box center [937, 302] width 14 height 14
click at [1053, 244] on main "Settings Account Organization Organization Invite team members to your organiza…" at bounding box center [644, 408] width 1201 height 728
click at [1113, 184] on main "Settings Account Organization Organization Invite team members to your organiza…" at bounding box center [644, 408] width 1201 height 728
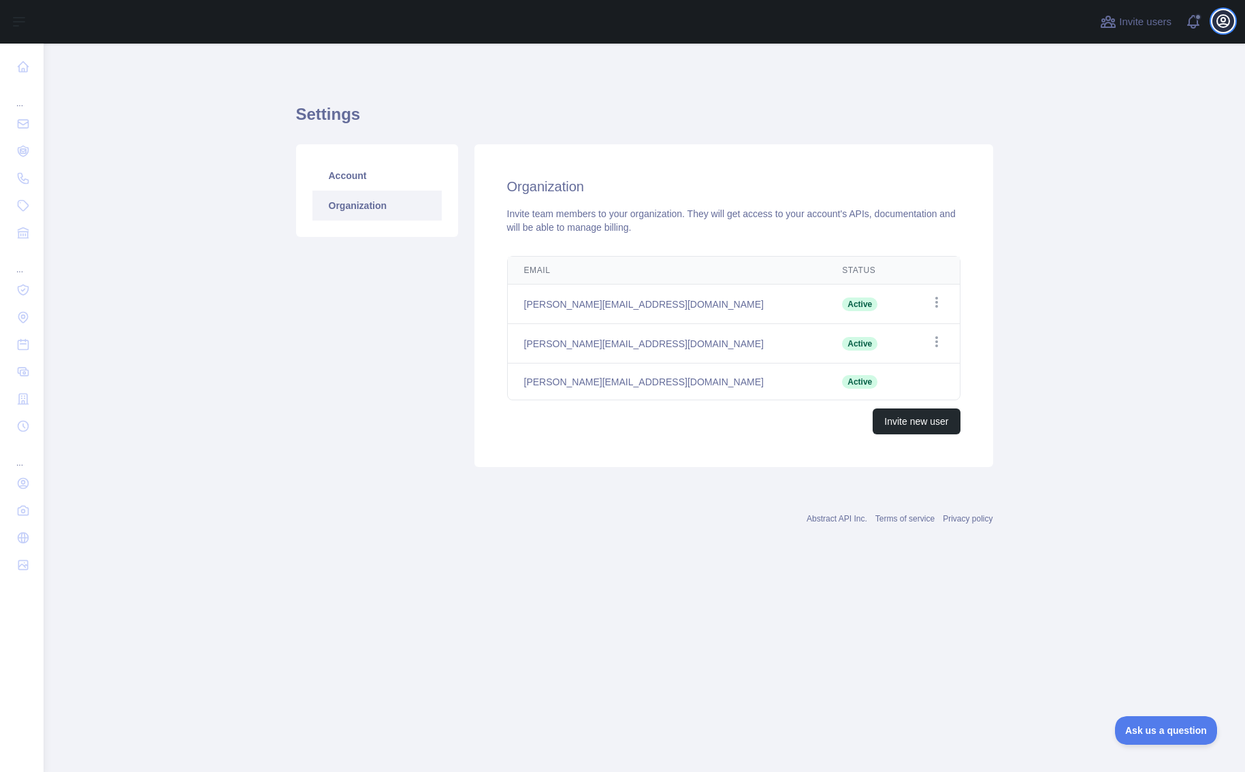
click at [1223, 17] on icon "button" at bounding box center [1223, 21] width 12 height 12
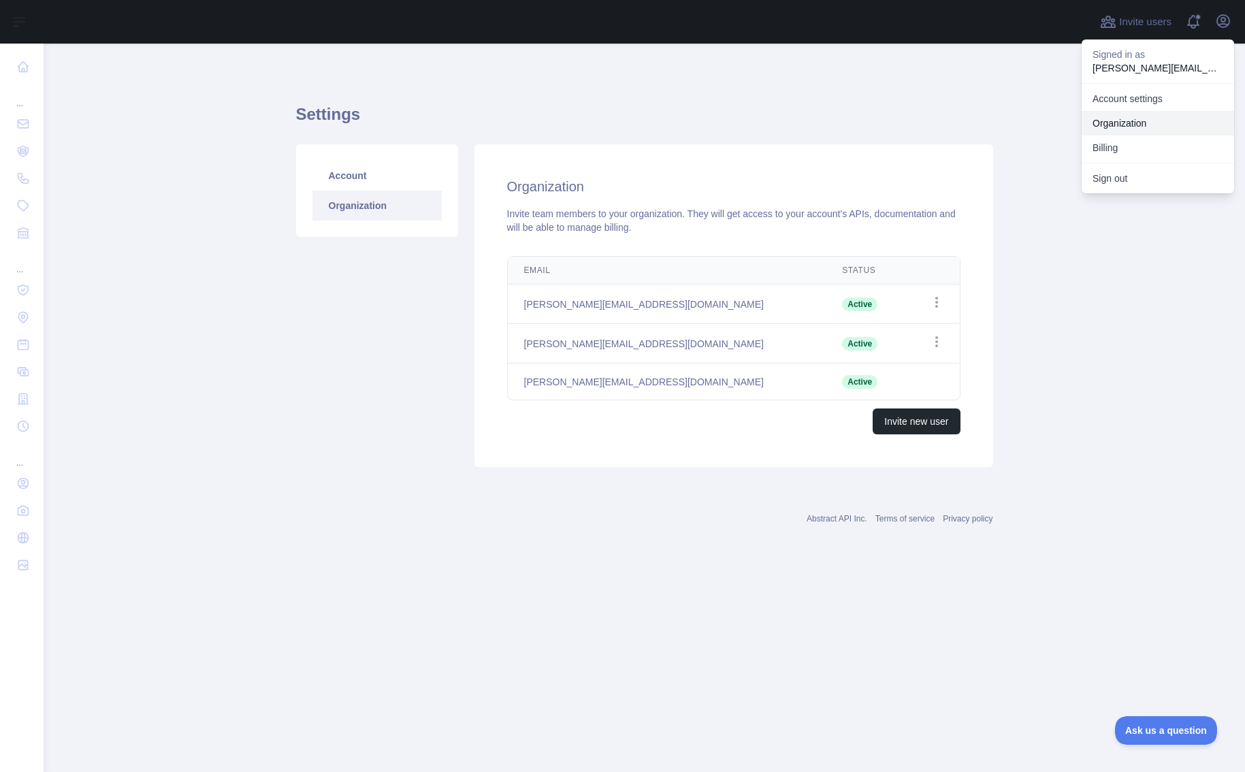
click at [1129, 129] on link "Organization" at bounding box center [1157, 123] width 152 height 24
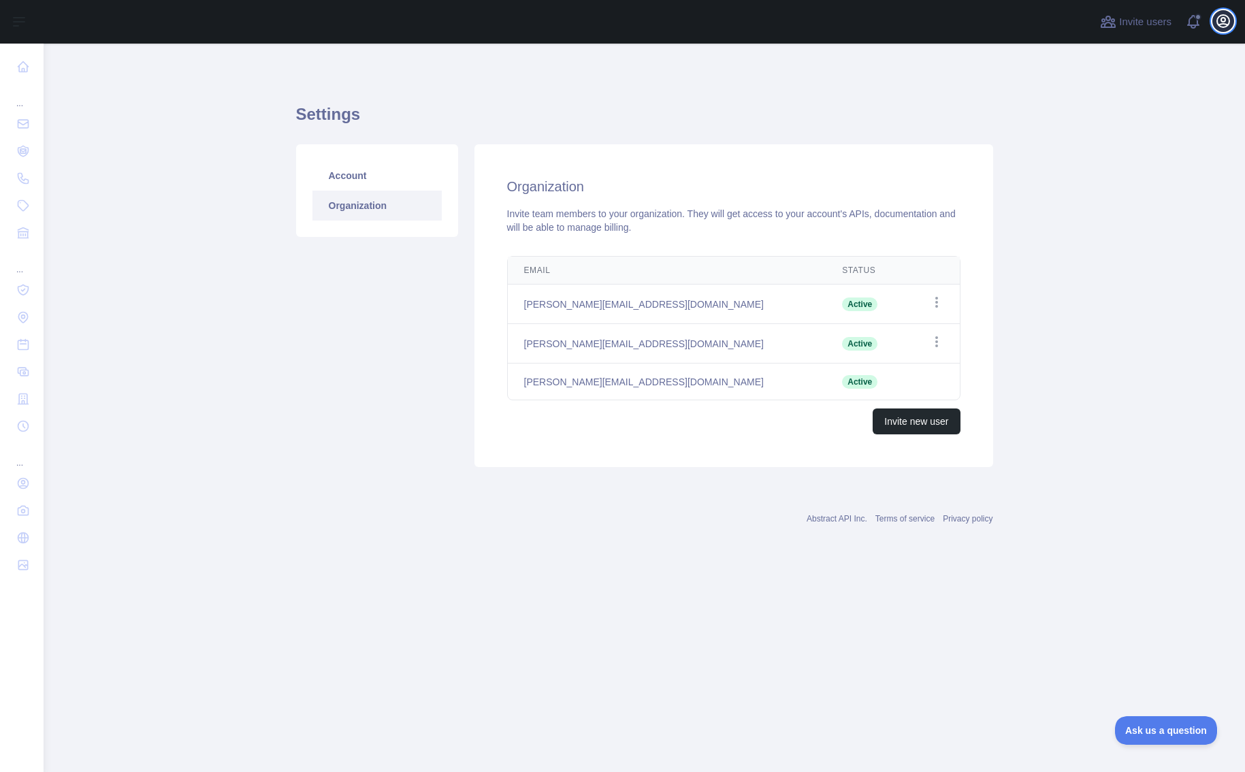
click at [1224, 19] on icon "button" at bounding box center [1223, 21] width 12 height 12
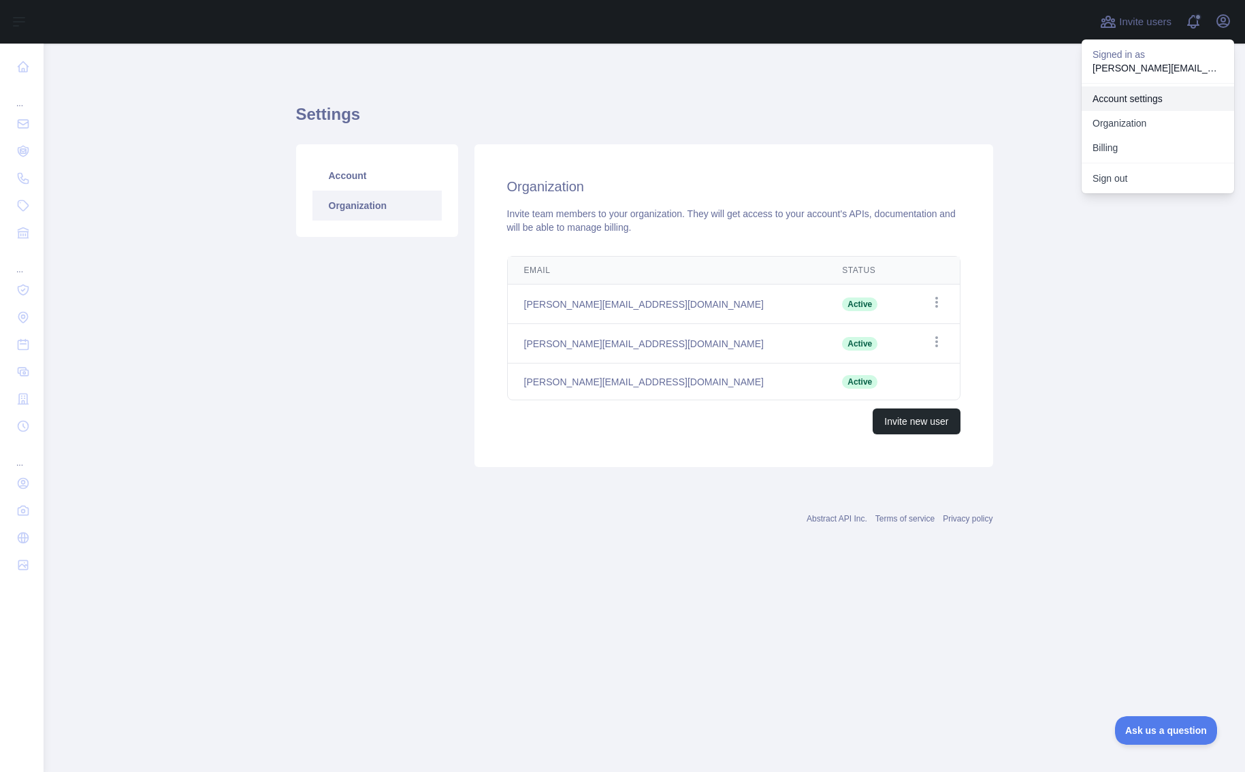
click at [1152, 95] on link "Account settings" at bounding box center [1157, 98] width 152 height 24
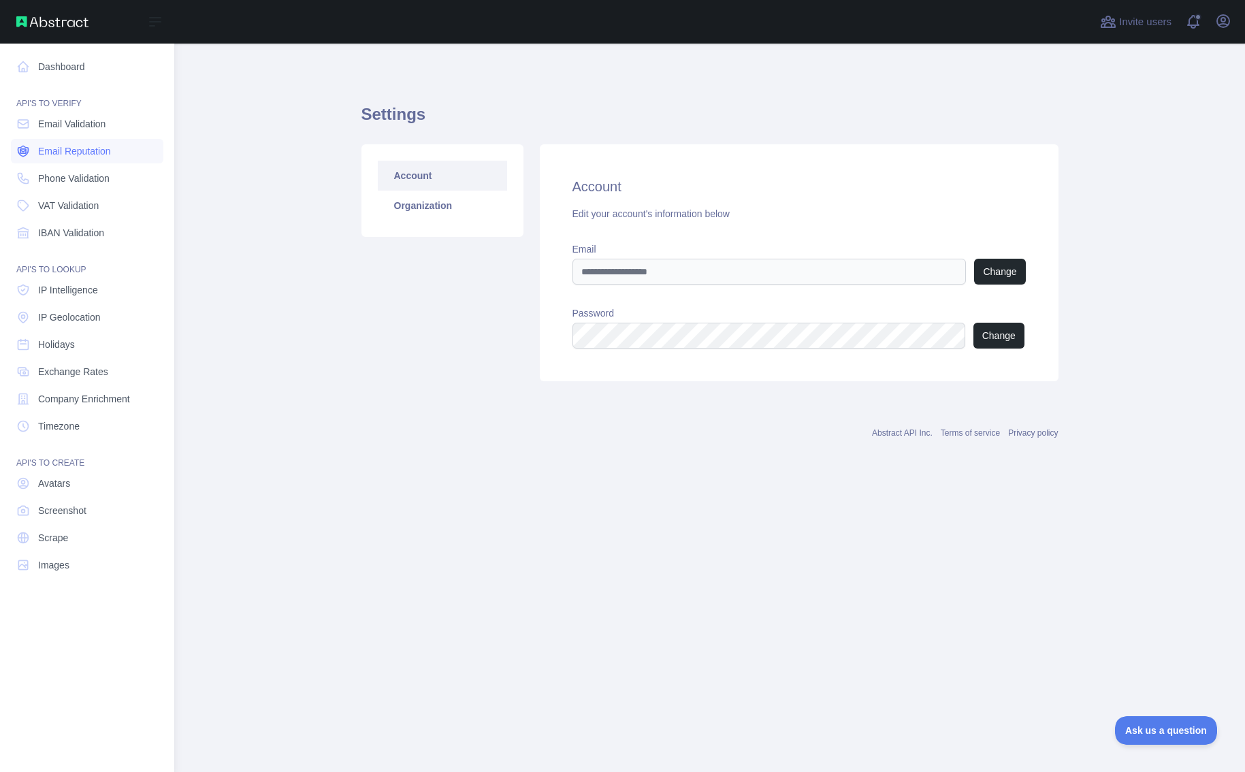
click at [76, 149] on span "Email Reputation" at bounding box center [74, 151] width 73 height 14
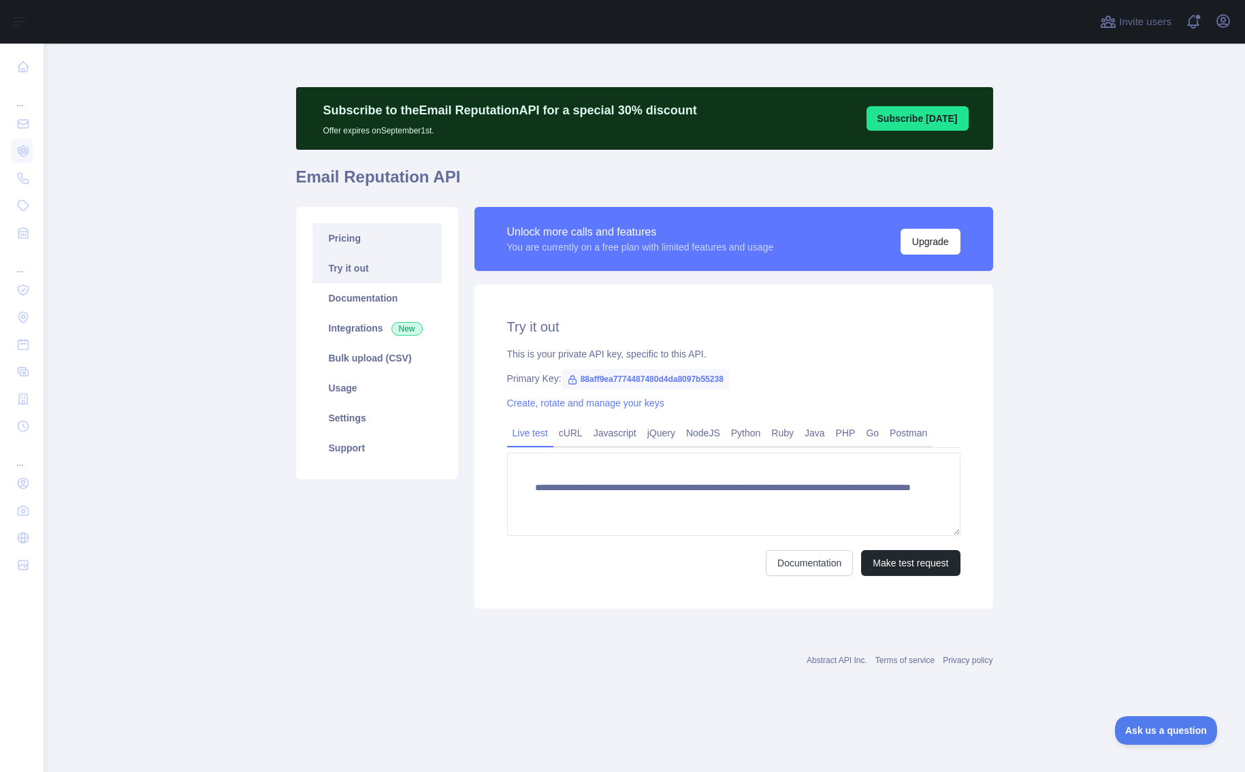
click at [363, 242] on link "Pricing" at bounding box center [376, 238] width 129 height 30
